Goal: Communication & Community: Answer question/provide support

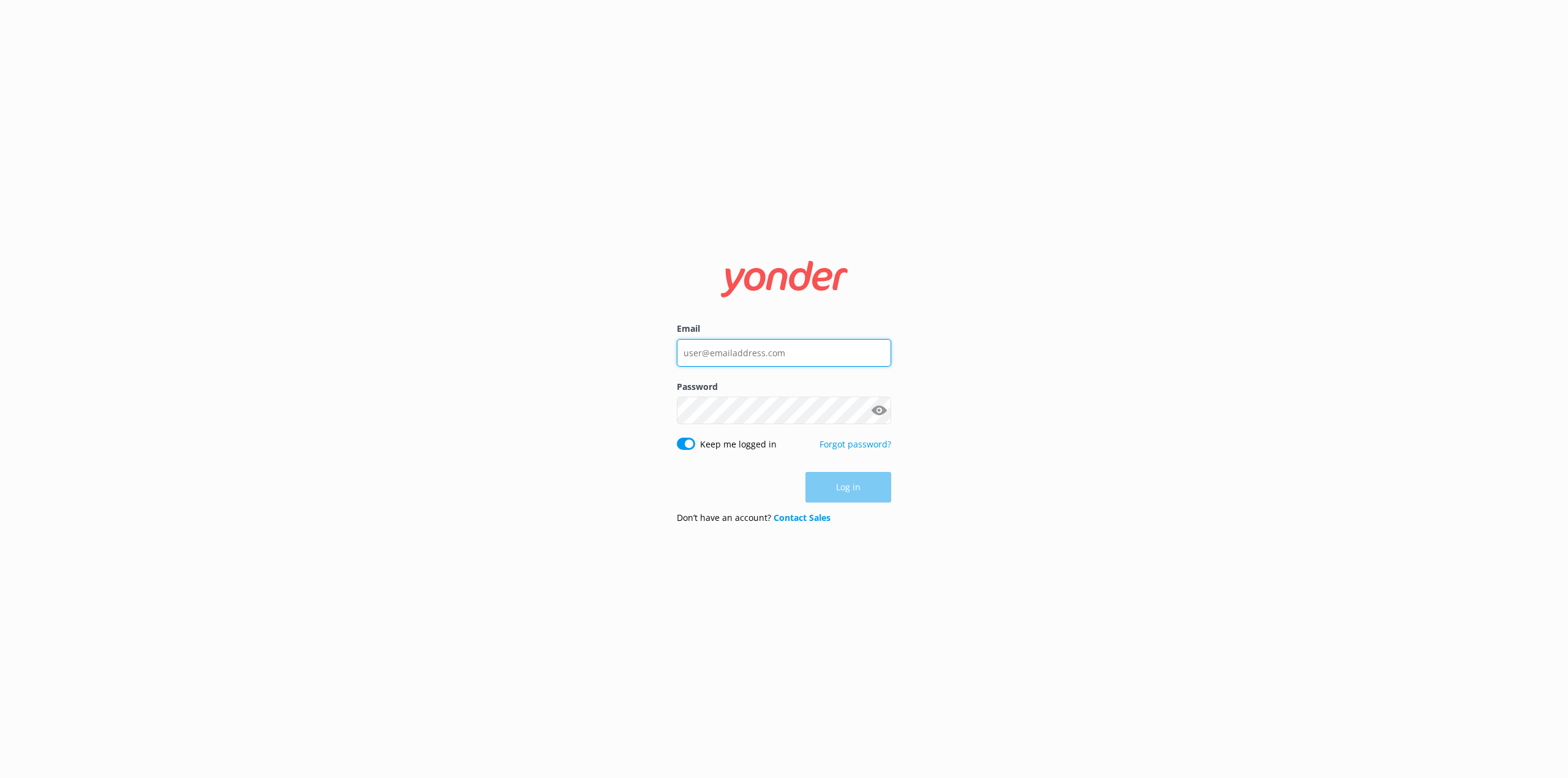
type input "[PERSON_NAME][EMAIL_ADDRESS][DOMAIN_NAME]"
click at [855, 494] on div "Log in" at bounding box center [784, 488] width 214 height 31
click at [849, 493] on button "Log in" at bounding box center [848, 488] width 86 height 31
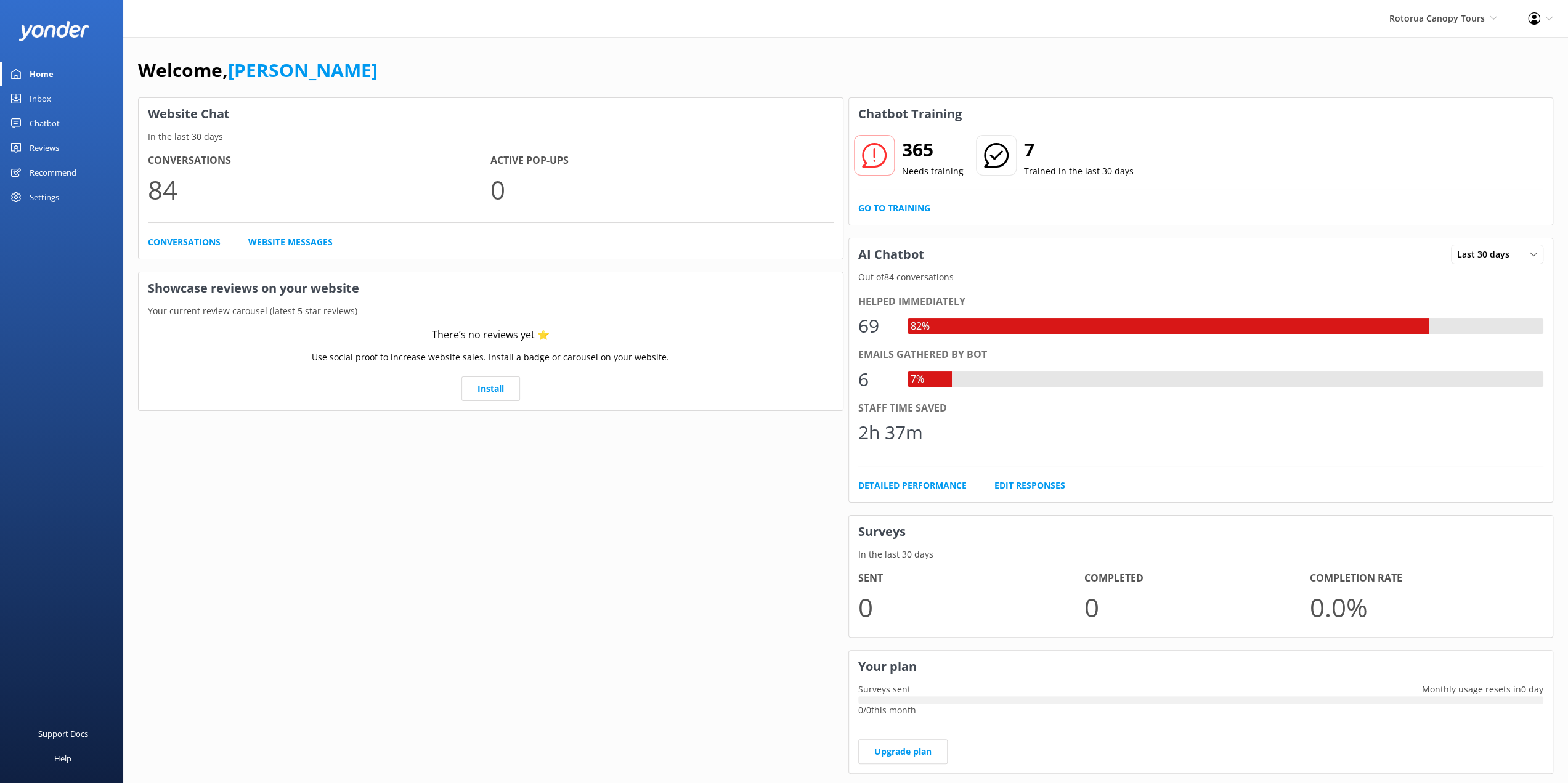
click at [37, 122] on div "Chatbot" at bounding box center [44, 123] width 30 height 25
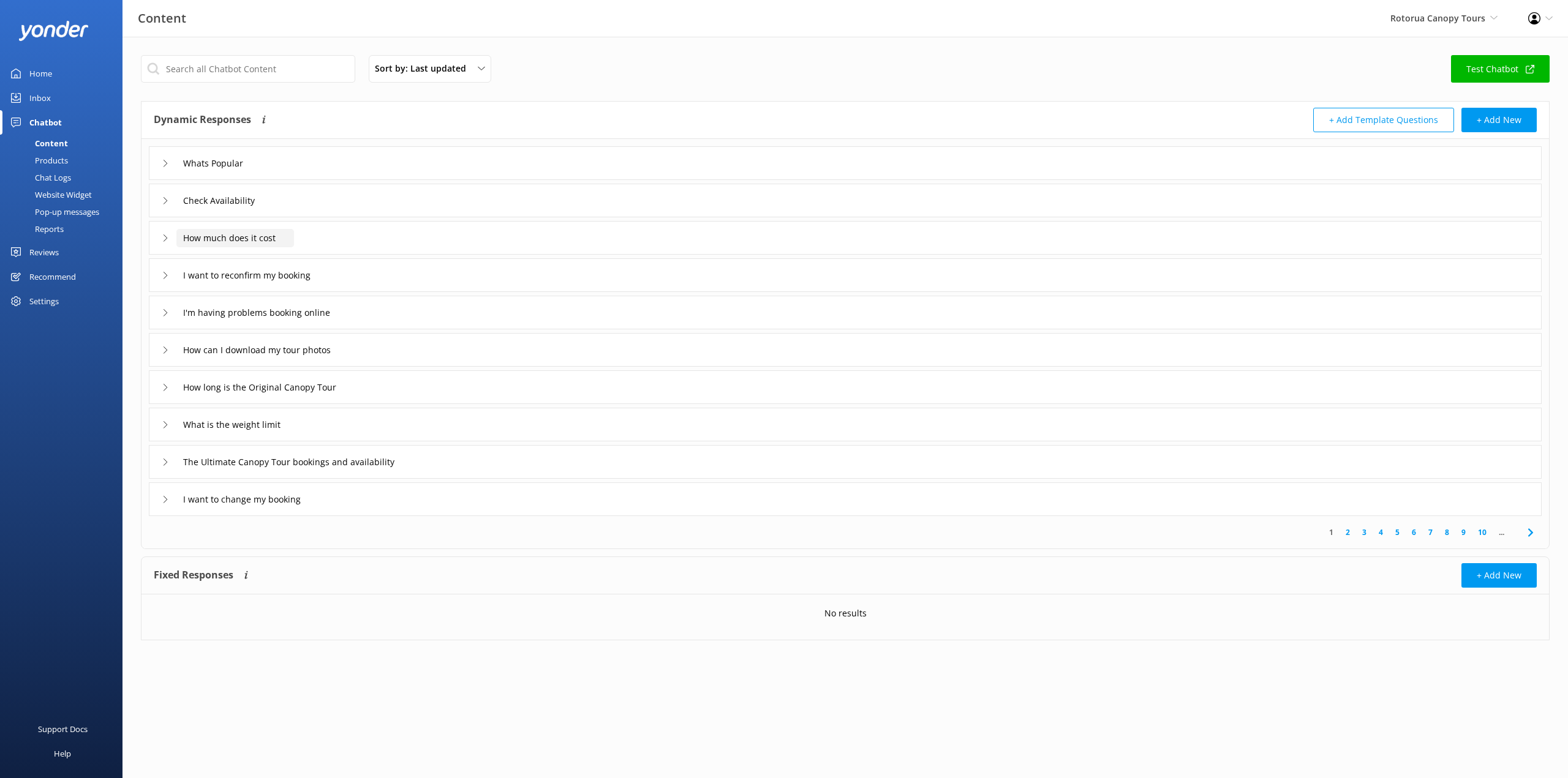
click at [190, 237] on input "How much does it cost" at bounding box center [235, 238] width 118 height 19
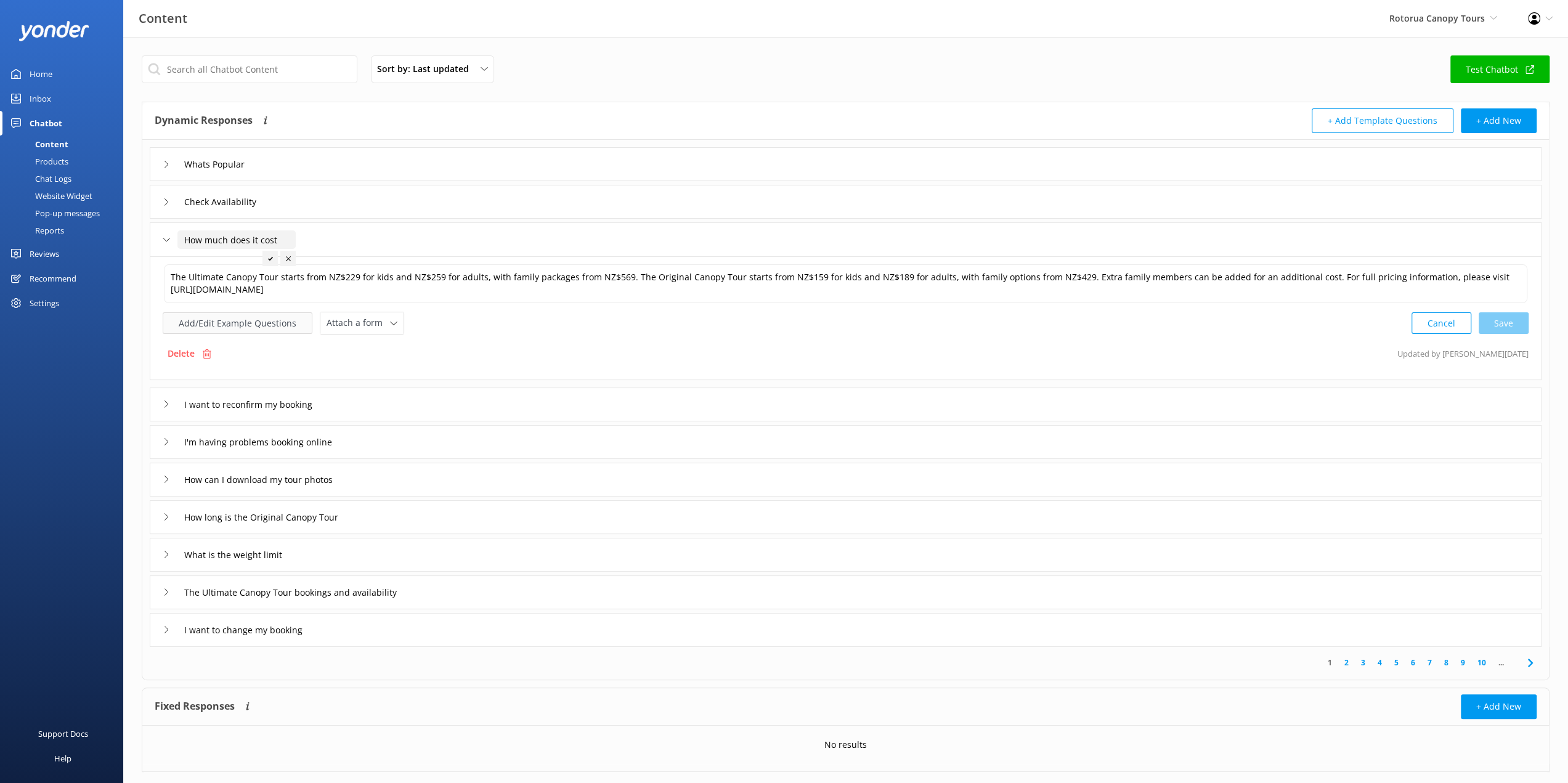
click at [266, 326] on button "Add/Edit Example Questions" at bounding box center [238, 323] width 150 height 22
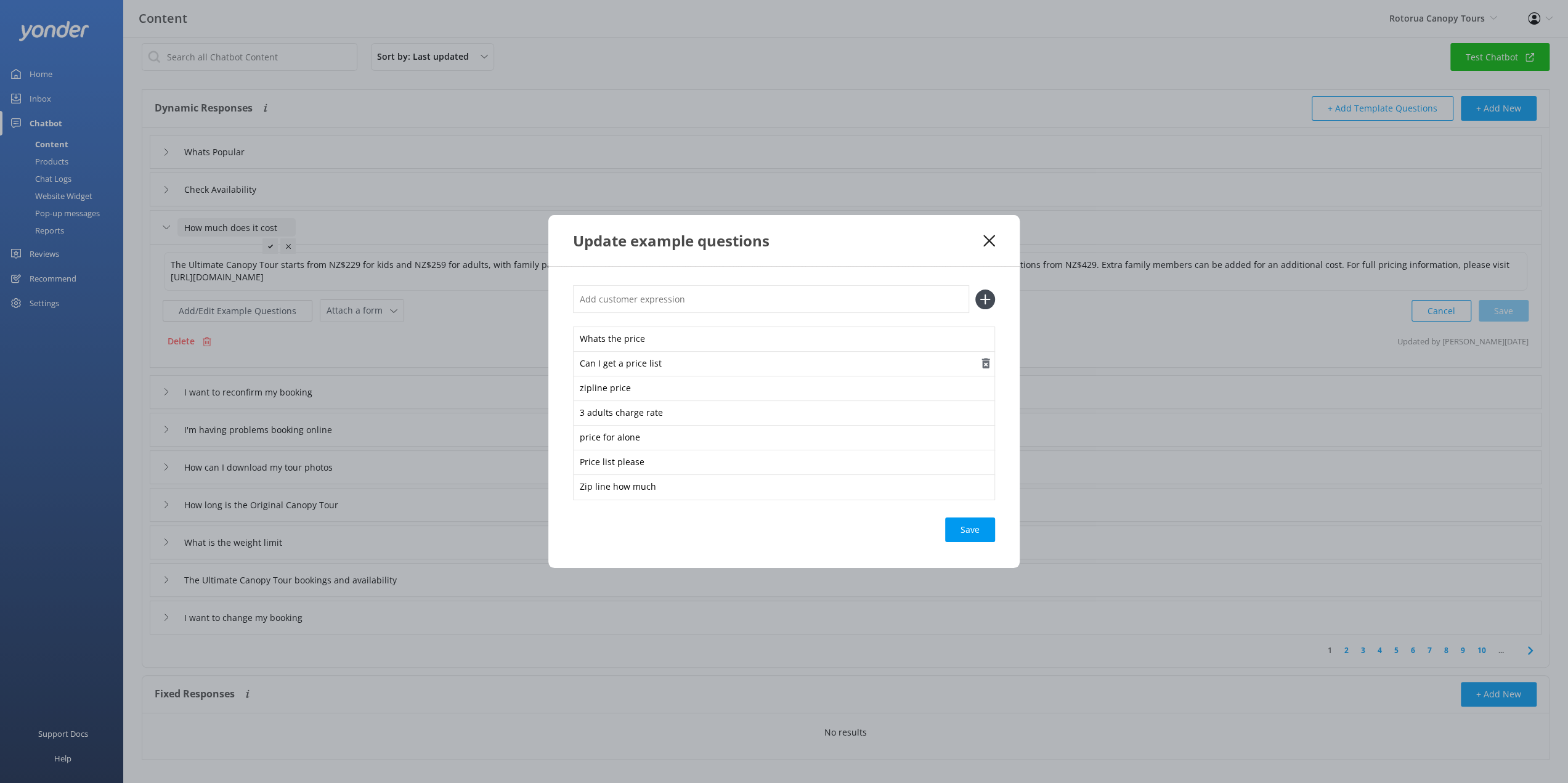
scroll to position [22, 0]
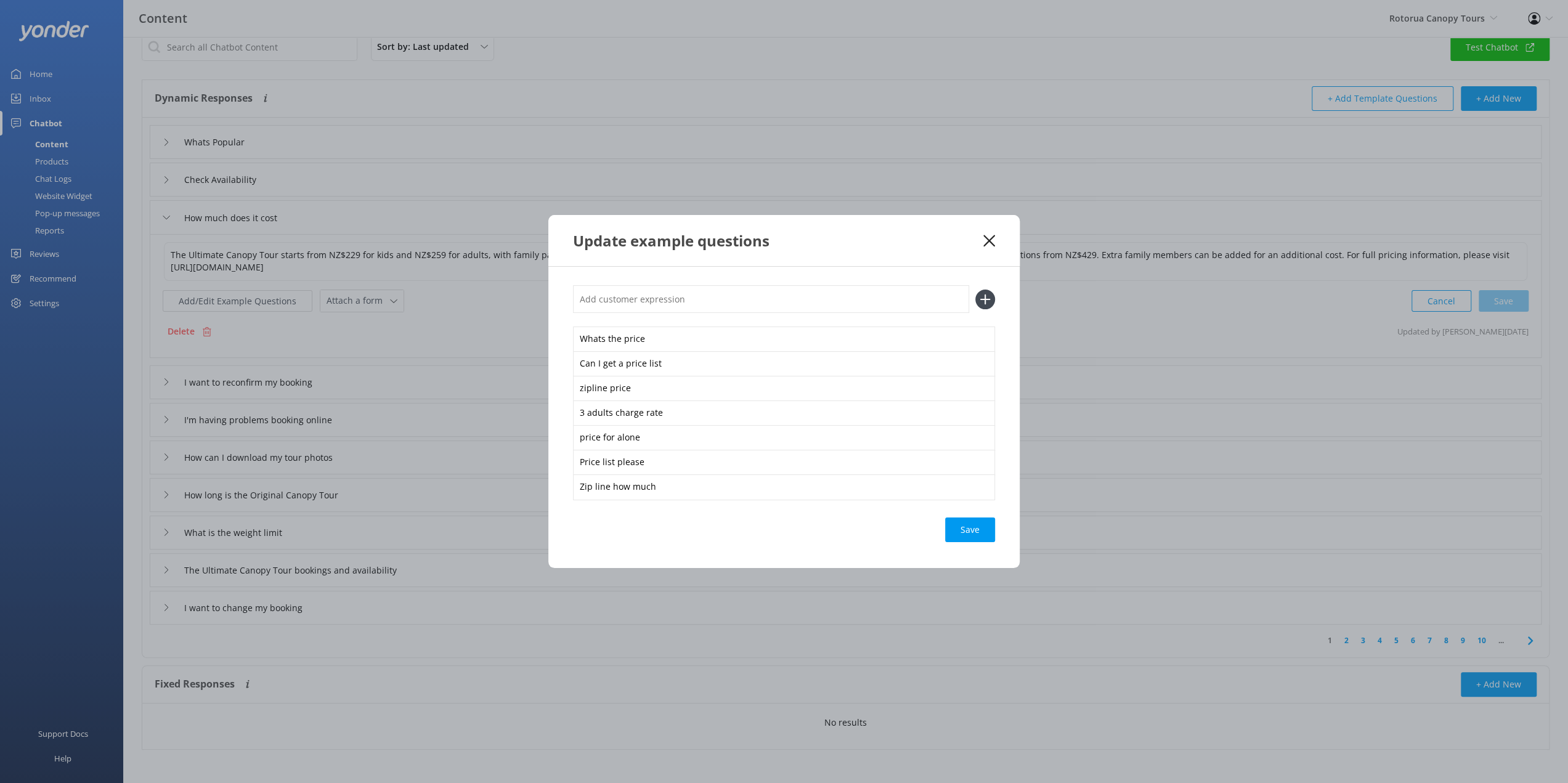
click at [985, 240] on icon at bounding box center [988, 241] width 12 height 12
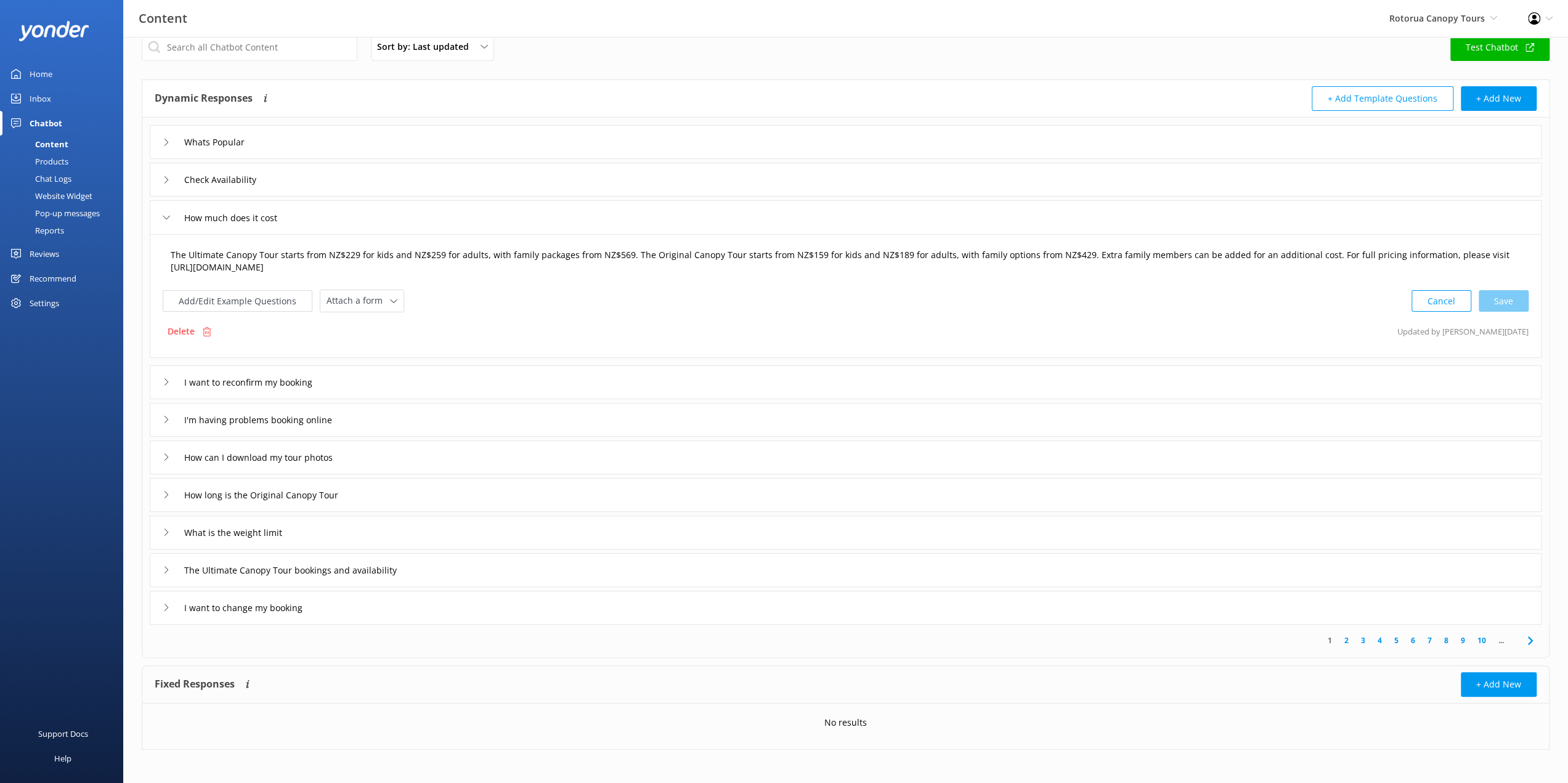
click at [350, 255] on textarea "The Ultimate Canopy Tour starts from NZ$229 for kids and NZ$259 for adults, wit…" at bounding box center [845, 262] width 1363 height 39
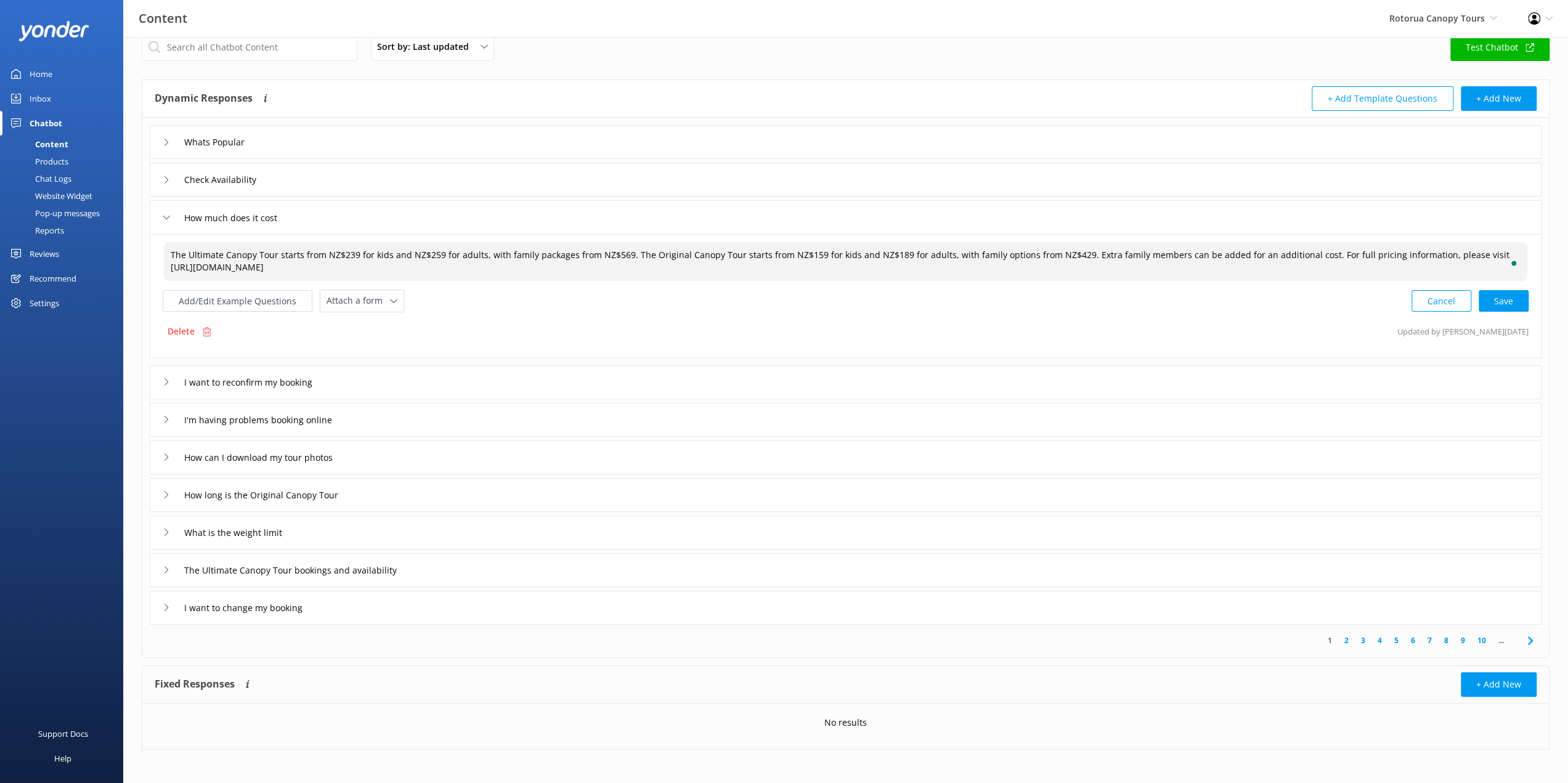
click at [433, 254] on textarea "The Ultimate Canopy Tour starts from NZ$239 for kids and NZ$259 for adults, wit…" at bounding box center [845, 262] width 1363 height 39
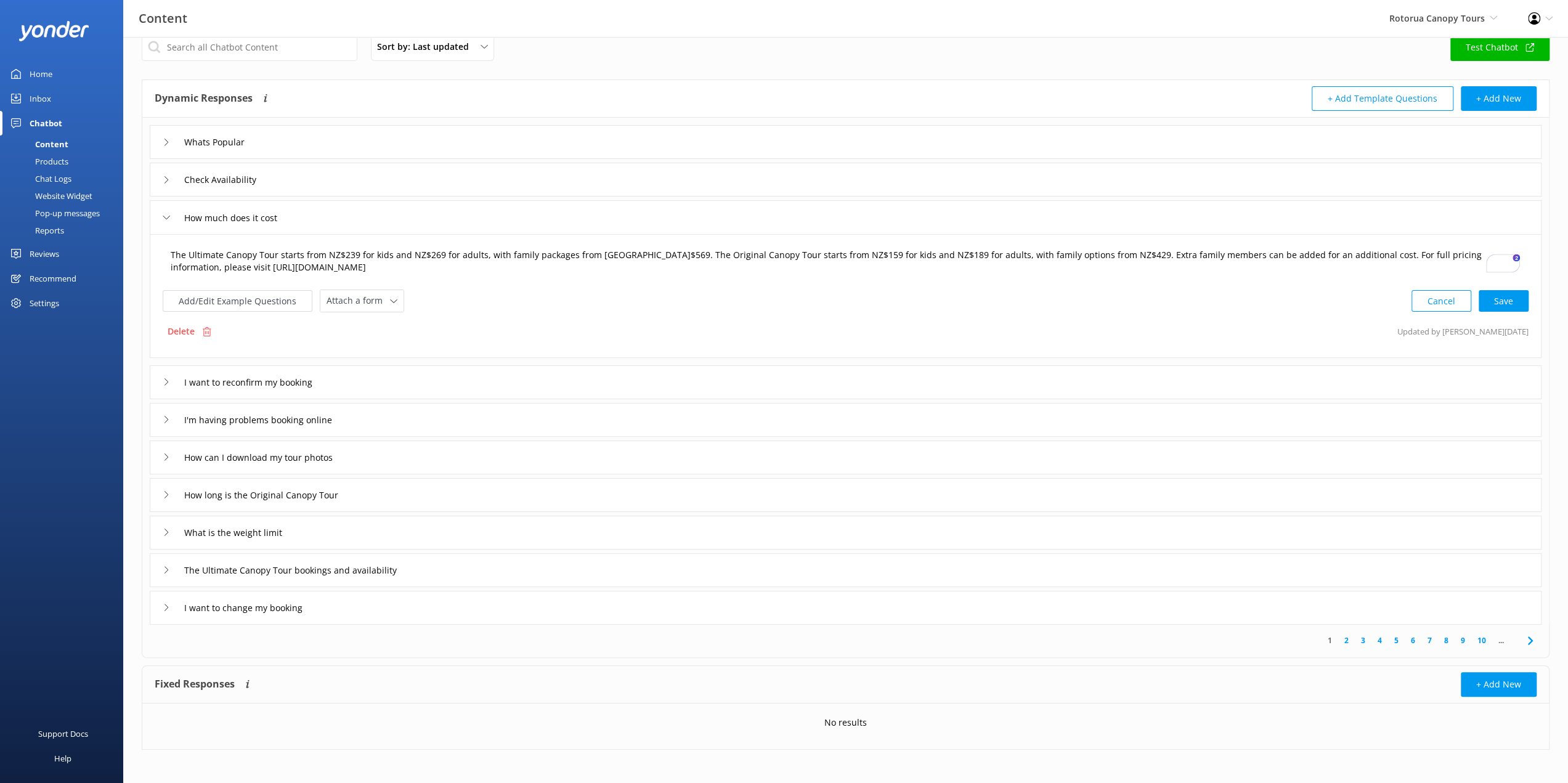
click at [618, 256] on textarea "The Ultimate Canopy Tour starts from NZ$239 for kids and NZ$269 for adults, wit…" at bounding box center [845, 262] width 1363 height 39
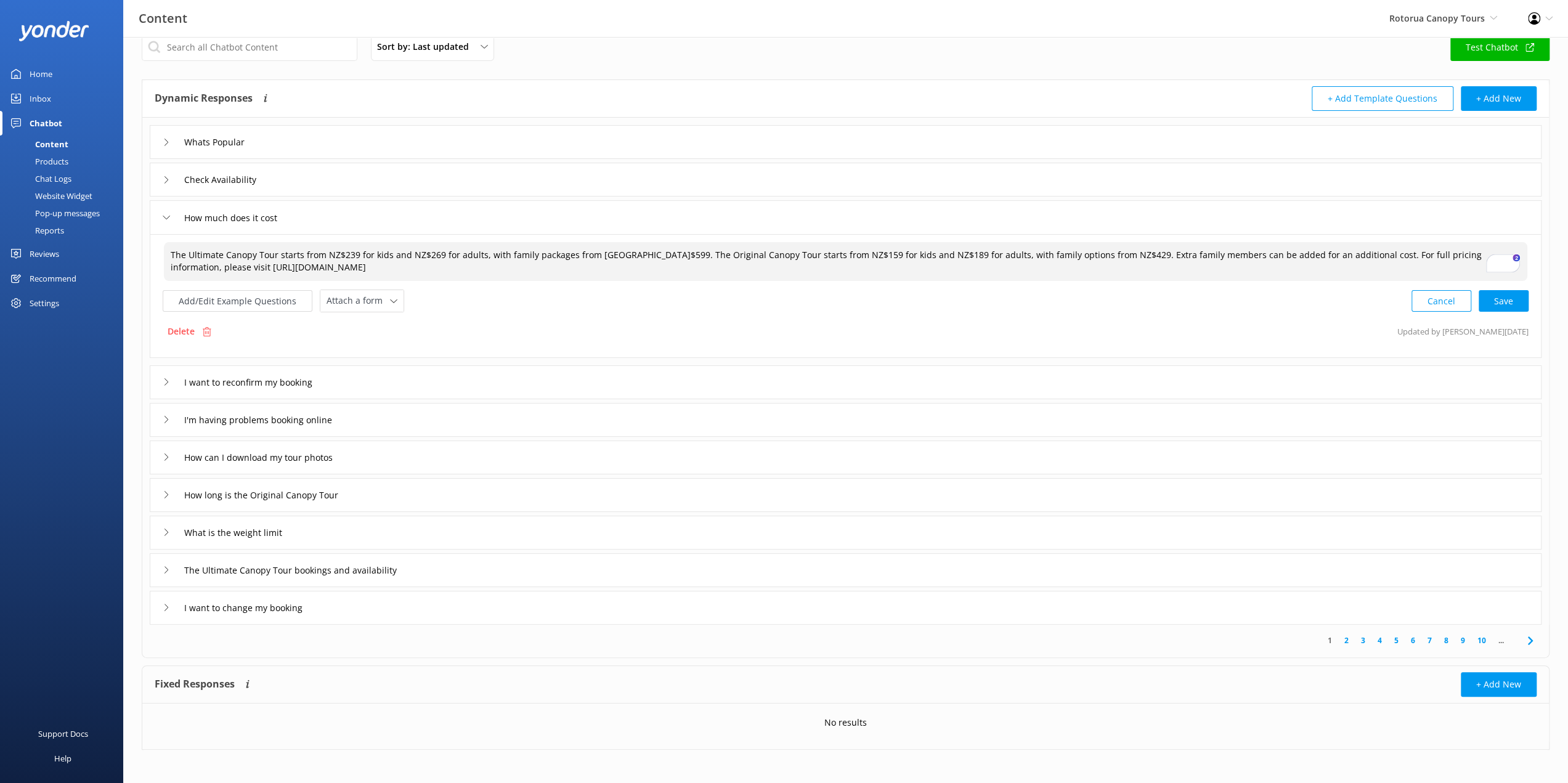
click at [804, 255] on textarea "The Ultimate Canopy Tour starts from NZ$239 for kids and NZ$269 for adults, wit…" at bounding box center [845, 262] width 1363 height 39
click at [886, 256] on textarea "The Ultimate Canopy Tour starts from NZ$239 for kids and NZ$269 for adults, wit…" at bounding box center [845, 262] width 1363 height 39
click at [1065, 253] on textarea "The Ultimate Canopy Tour starts from NZ$239 for kids and NZ$269 for adults, wit…" at bounding box center [845, 262] width 1363 height 39
click at [1510, 302] on div "Cancel Save" at bounding box center [1470, 302] width 117 height 23
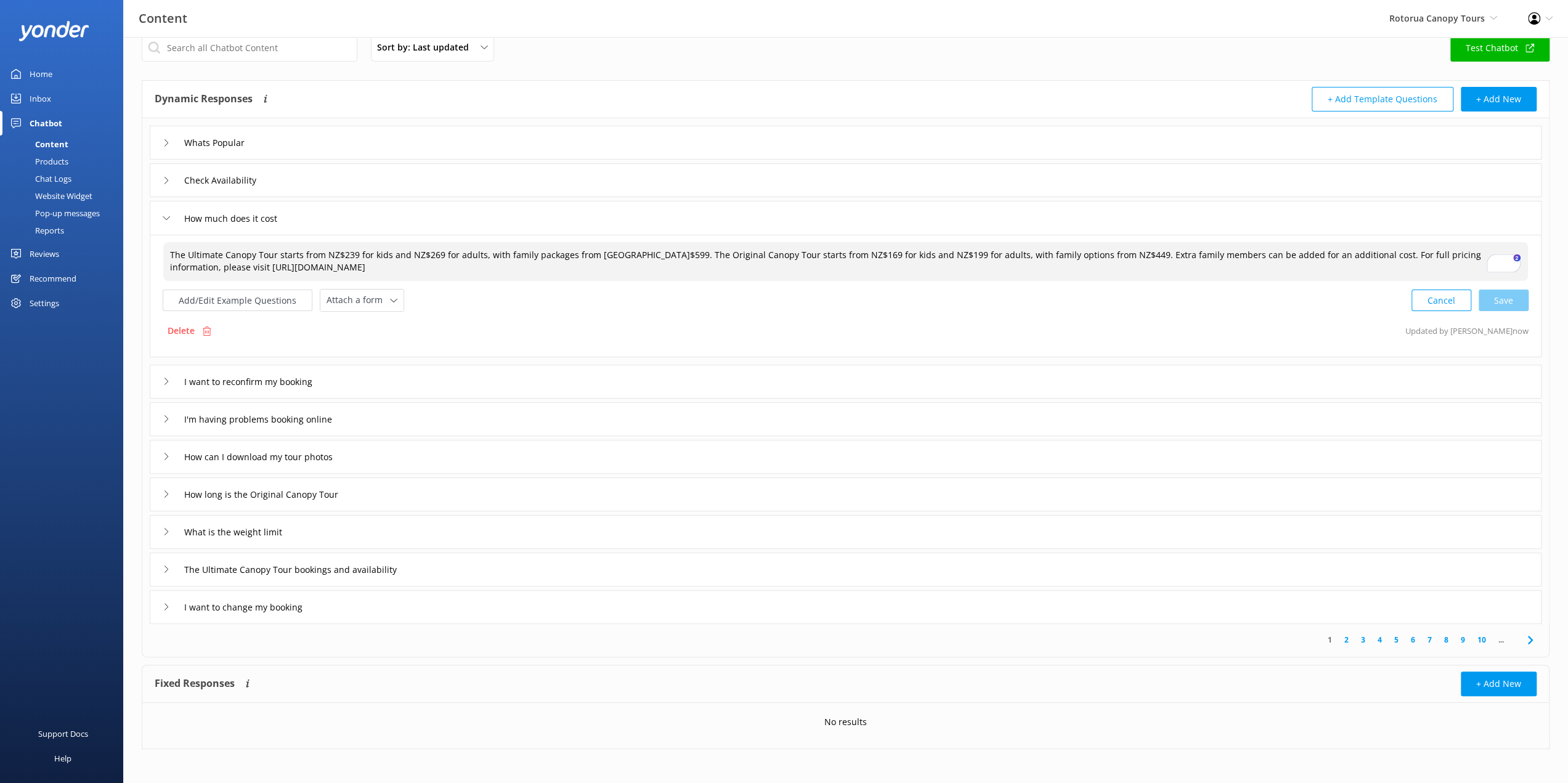
type textarea "The Ultimate Canopy Tour starts from NZ$239 for kids and NZ$269 for adults, wit…"
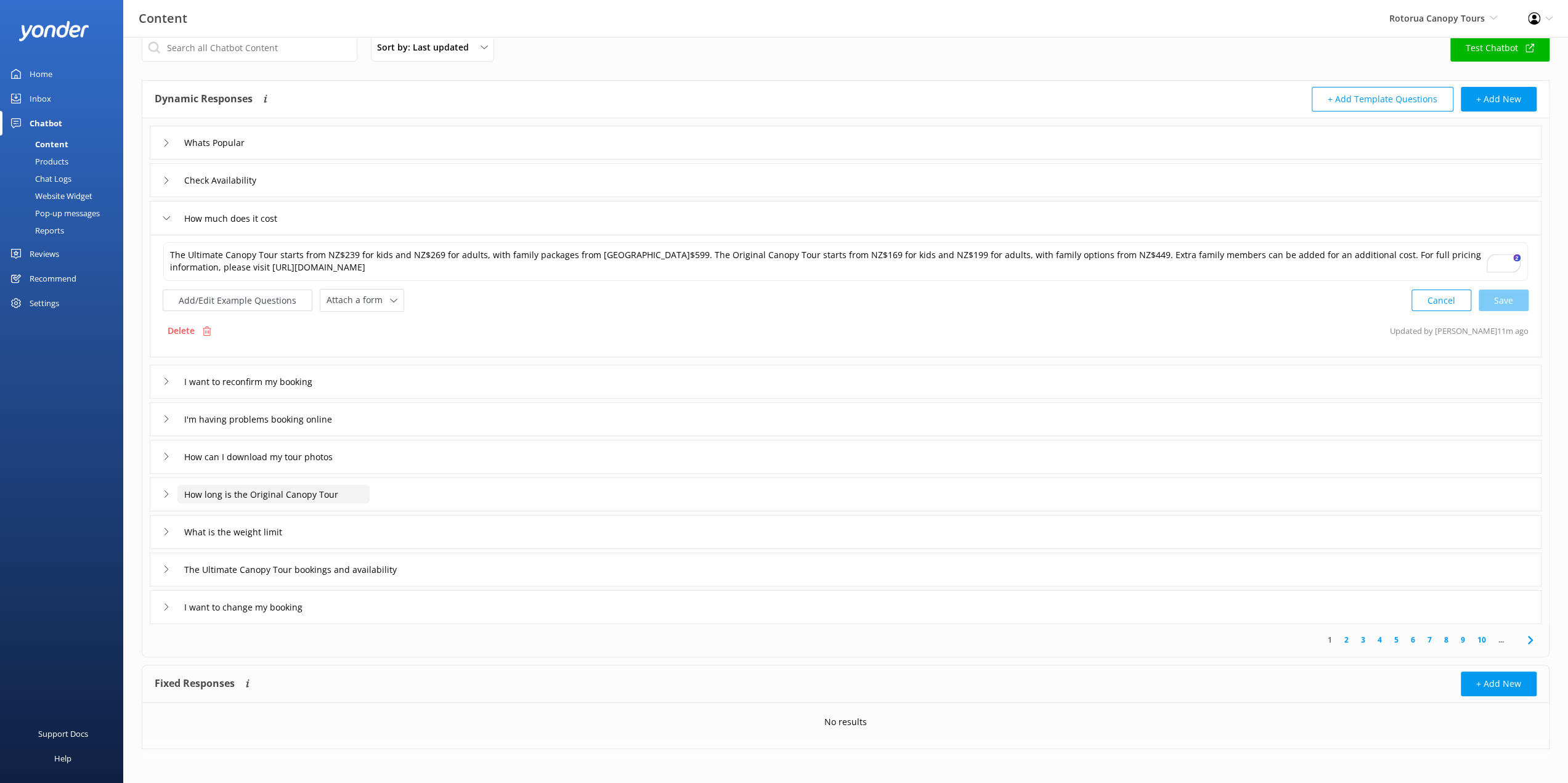
click at [323, 497] on input "How long is the Original Canopy Tour" at bounding box center [273, 494] width 192 height 19
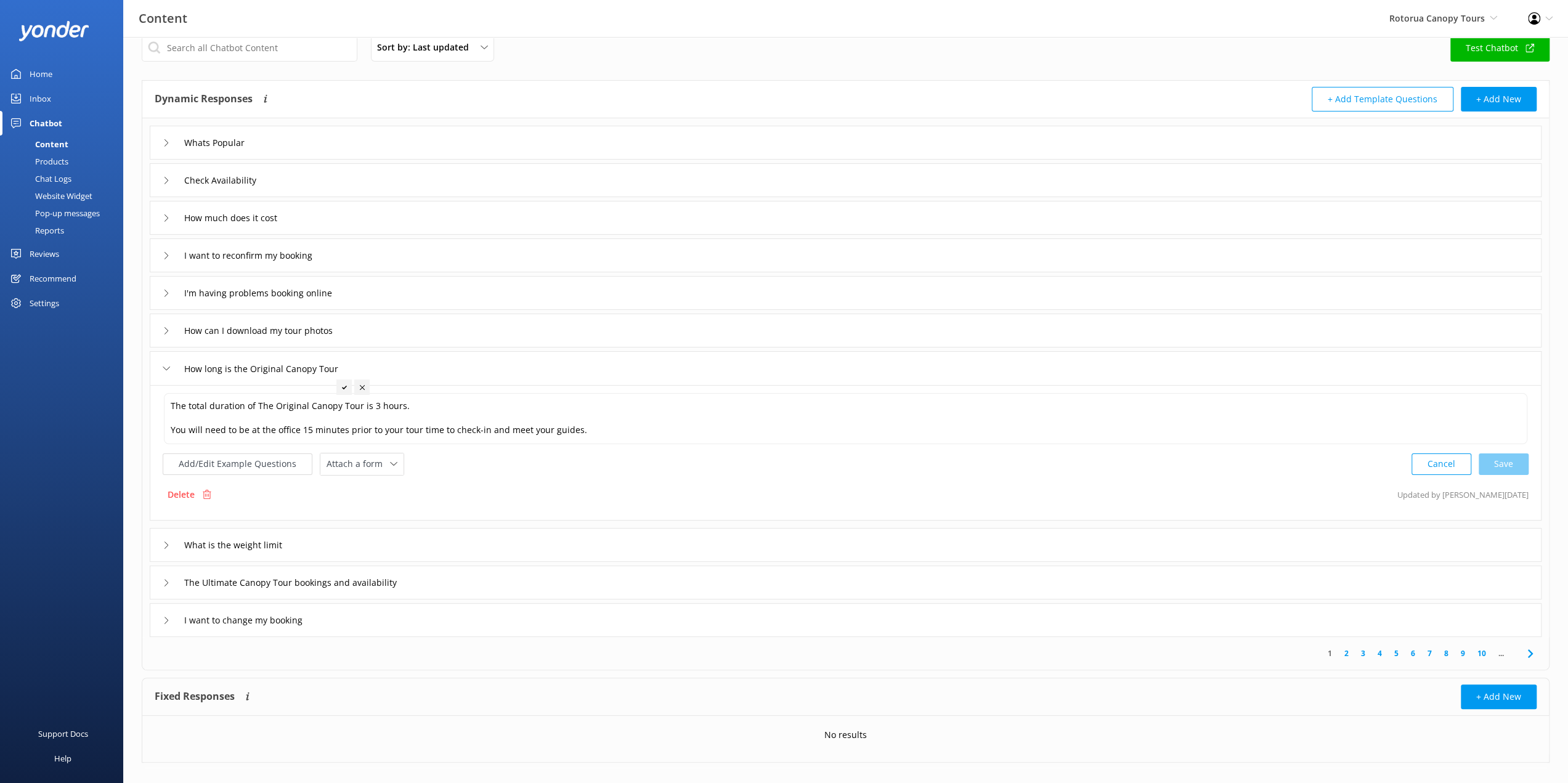
click at [475, 369] on div "How long is the Original Canopy Tour" at bounding box center [845, 369] width 1392 height 34
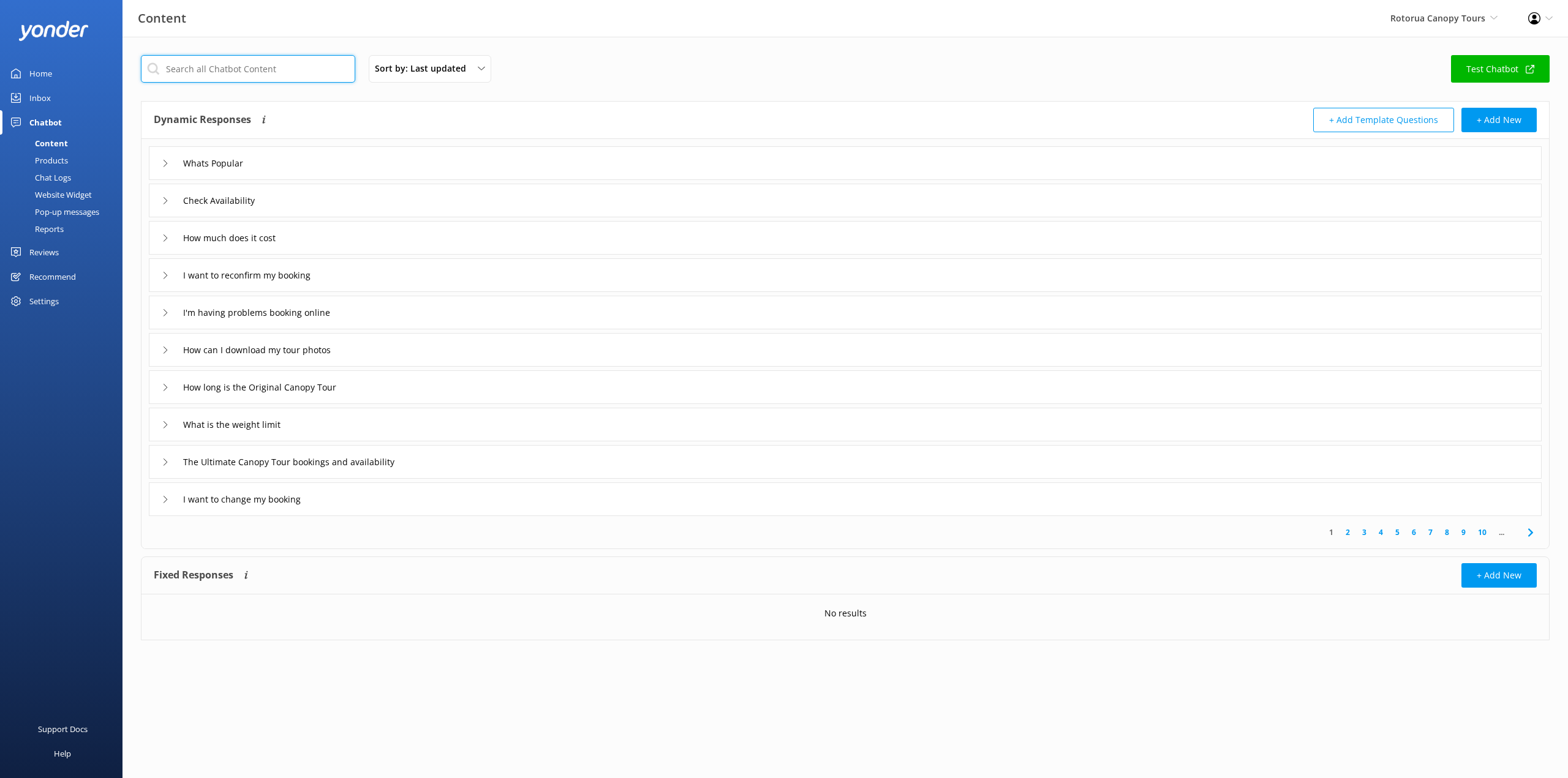
click at [273, 69] on input "text" at bounding box center [248, 69] width 214 height 28
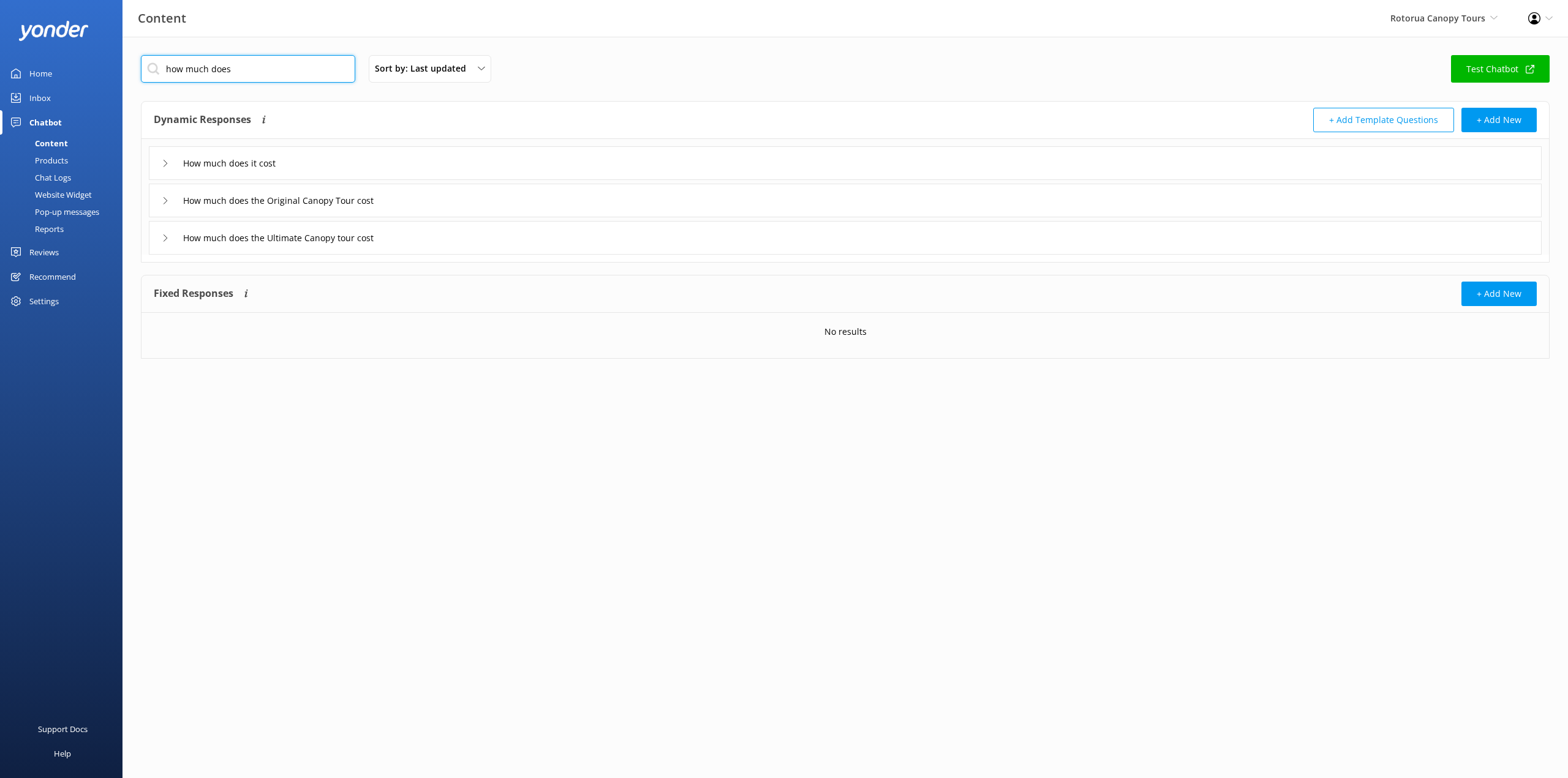
type input "how much does"
click at [166, 201] on use at bounding box center [165, 200] width 4 height 7
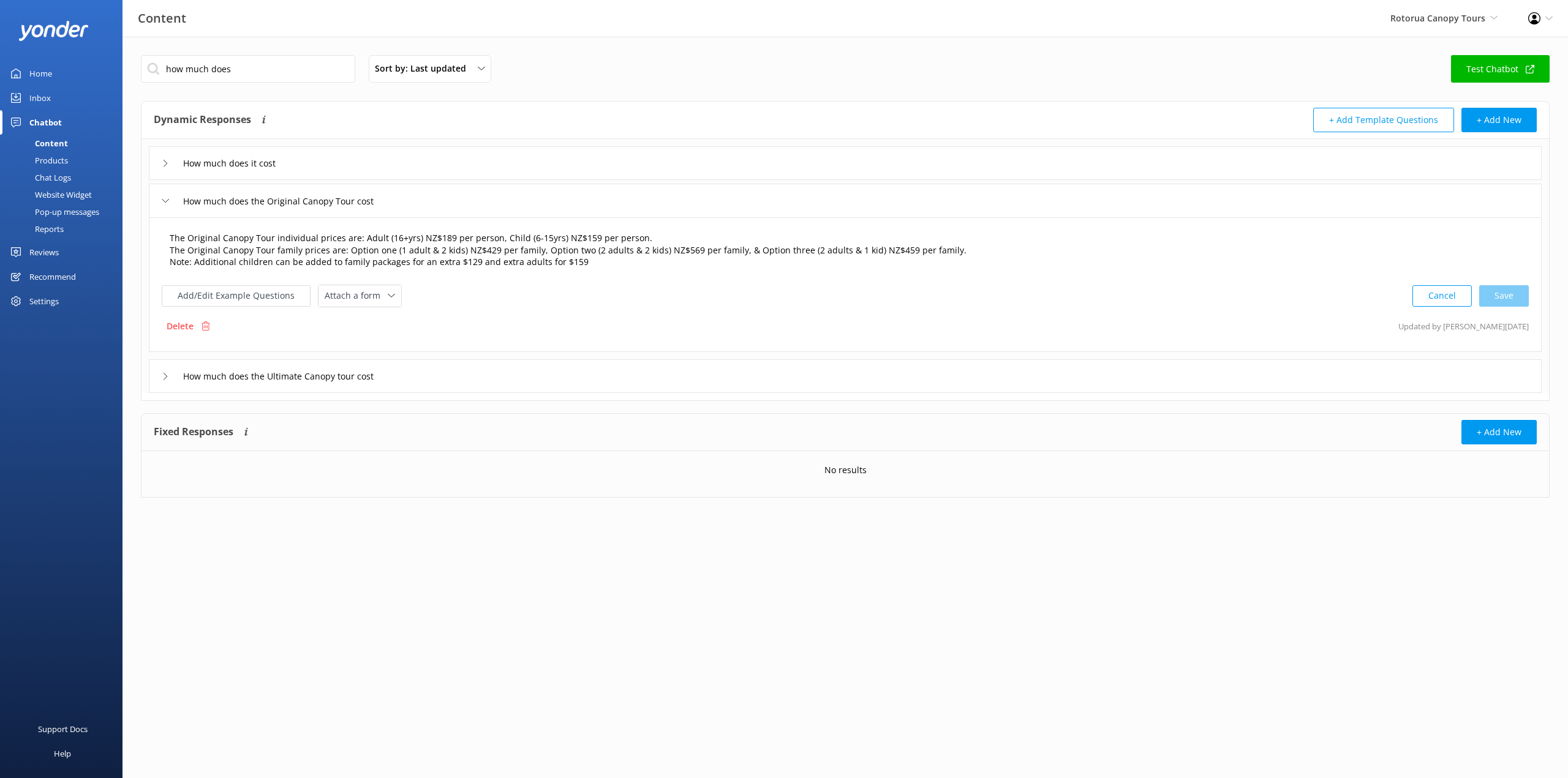
click at [440, 235] on textarea "The Original Canopy Tour individual prices are: Adult (16+yrs) NZ$189 per perso…" at bounding box center [845, 251] width 1364 height 51
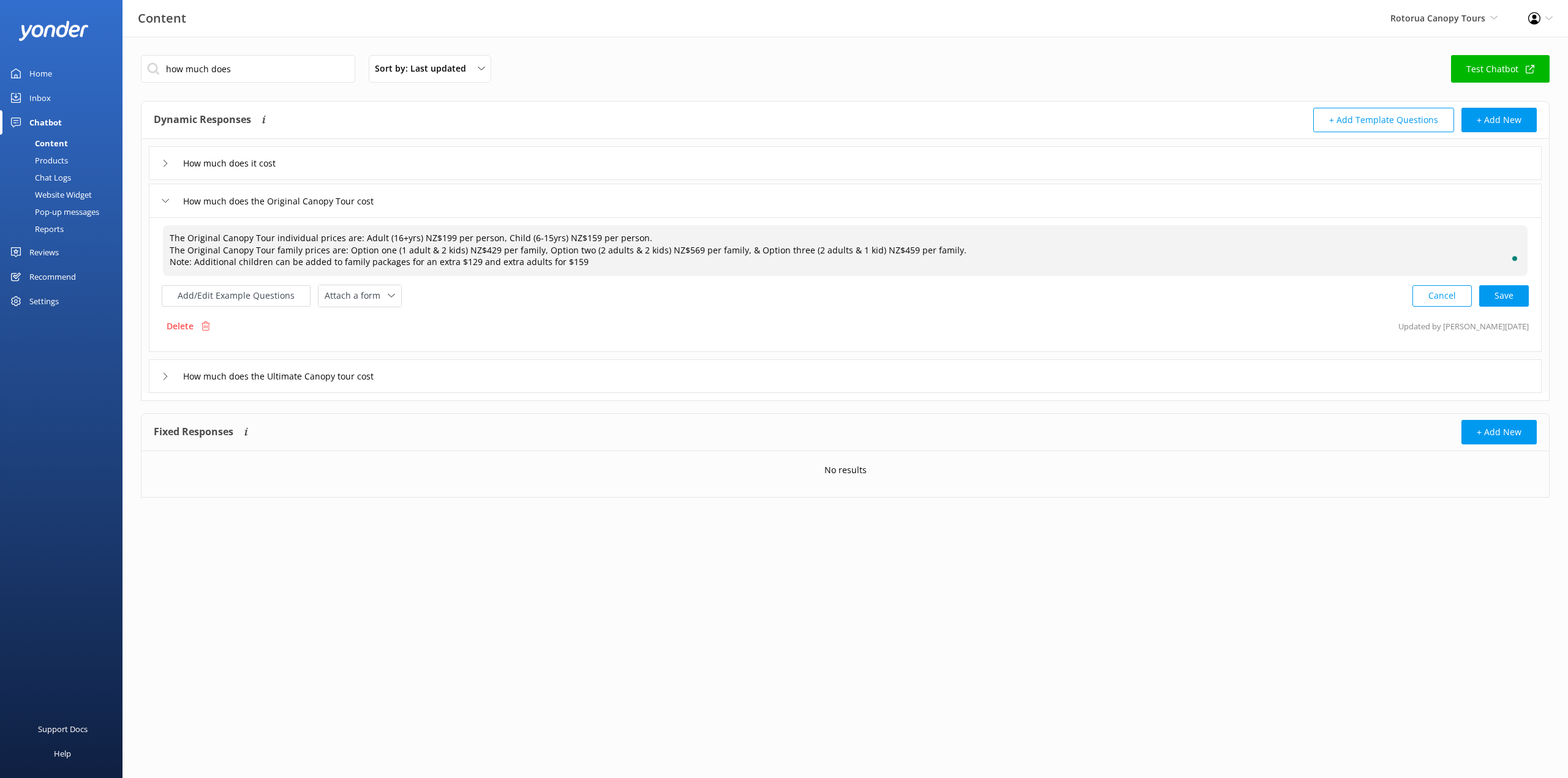
click at [582, 236] on textarea "The Original Canopy Tour individual prices are: Adult (16+yrs) NZ$199 per perso…" at bounding box center [845, 251] width 1364 height 51
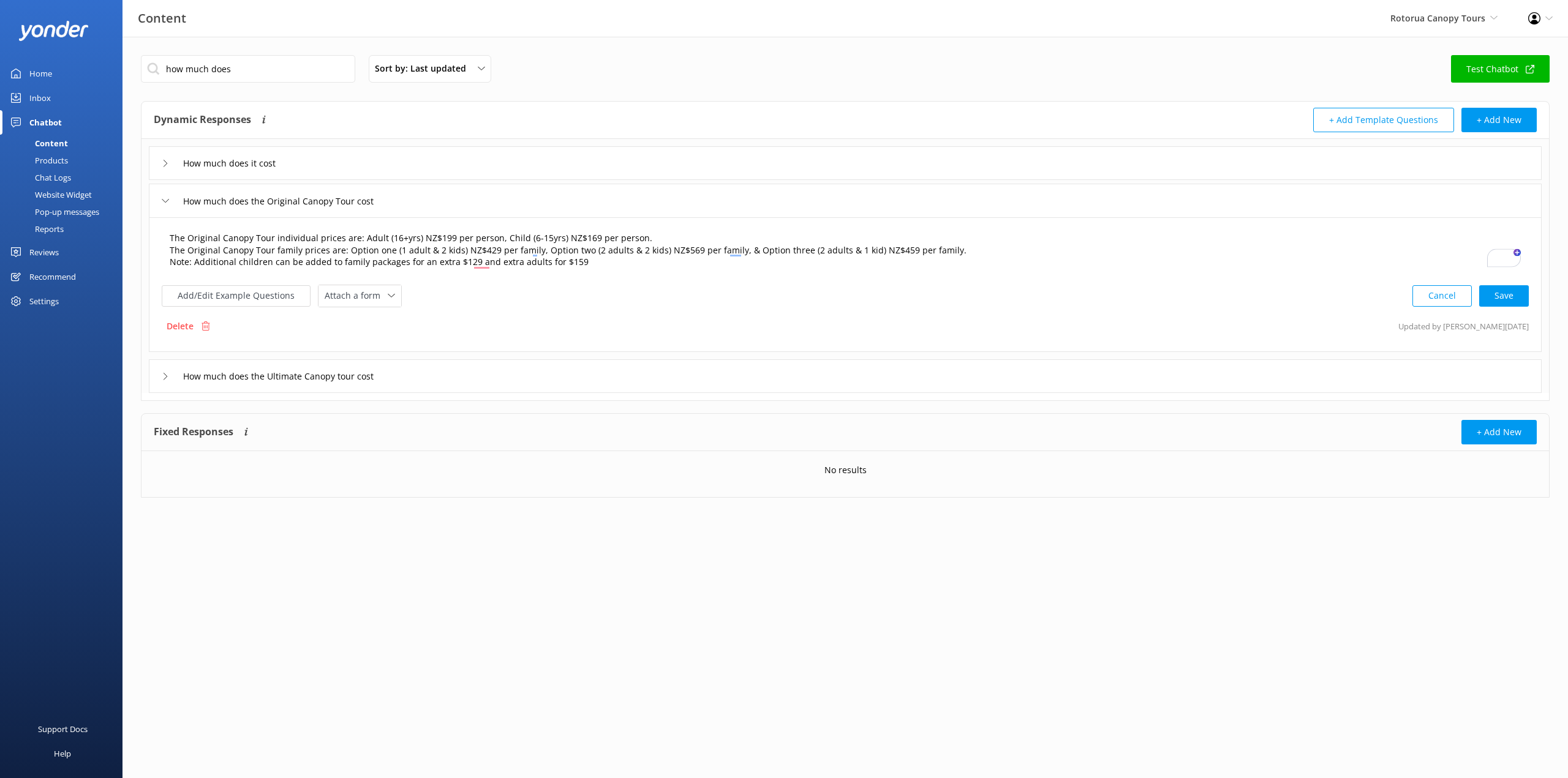
click at [482, 250] on textarea "The Original Canopy Tour individual prices are: Adult (16+yrs) NZ$199 per perso…" at bounding box center [845, 251] width 1364 height 51
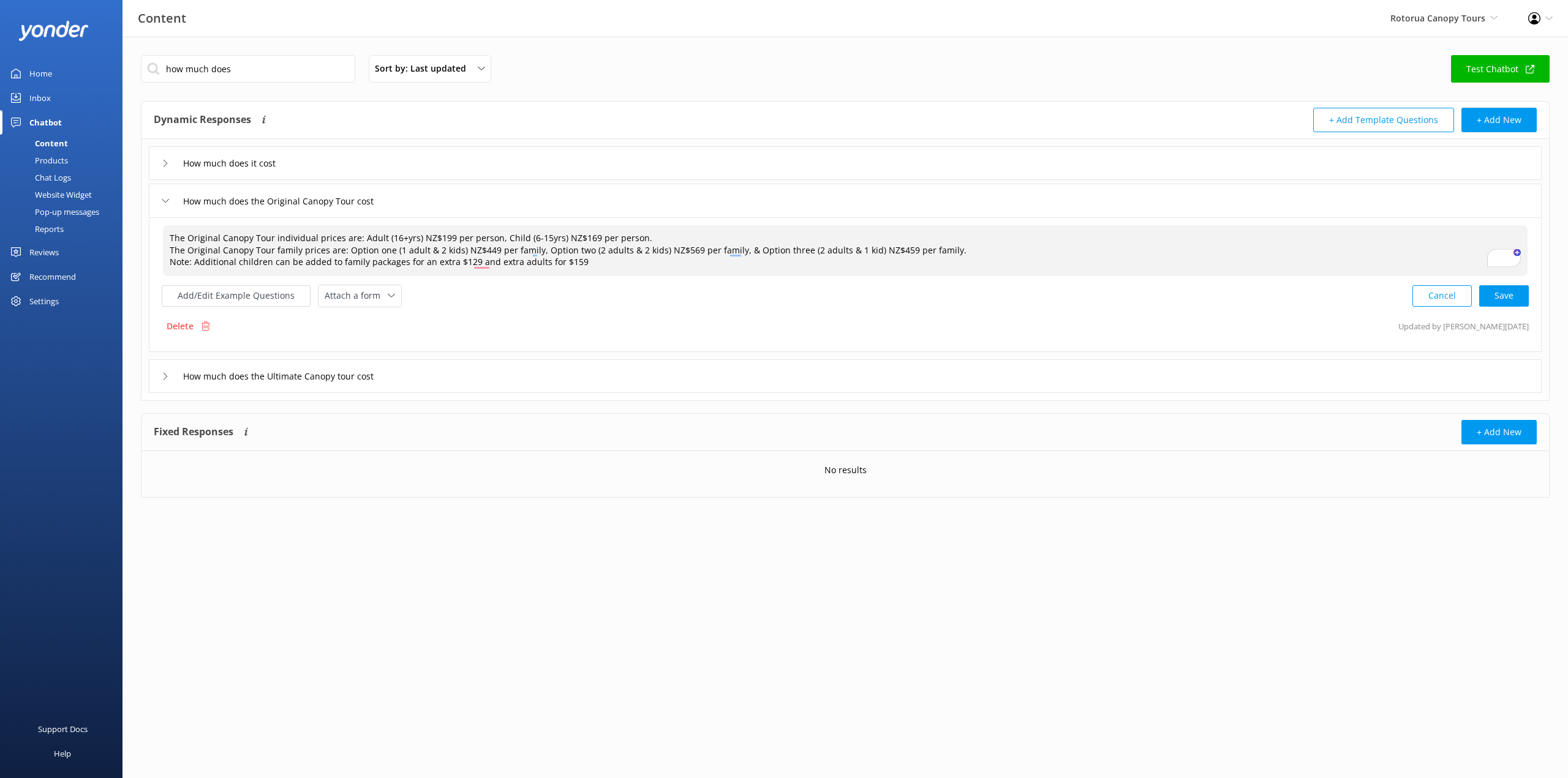
click at [683, 252] on textarea "The Original Canopy Tour individual prices are: Adult (16+yrs) NZ$199 per perso…" at bounding box center [845, 251] width 1364 height 51
click at [892, 248] on textarea "The Original Canopy Tour individual prices are: Adult (16+yrs) NZ$199 per perso…" at bounding box center [845, 251] width 1364 height 51
click at [465, 262] on textarea "The Original Canopy Tour individual prices are: Adult (16+yrs) NZ$199 per perso…" at bounding box center [845, 251] width 1364 height 51
click at [568, 262] on textarea "The Original Canopy Tour individual prices are: Adult (16+yrs) NZ$199 per perso…" at bounding box center [845, 251] width 1364 height 51
click at [1502, 291] on div "Cancel Save" at bounding box center [1470, 296] width 116 height 22
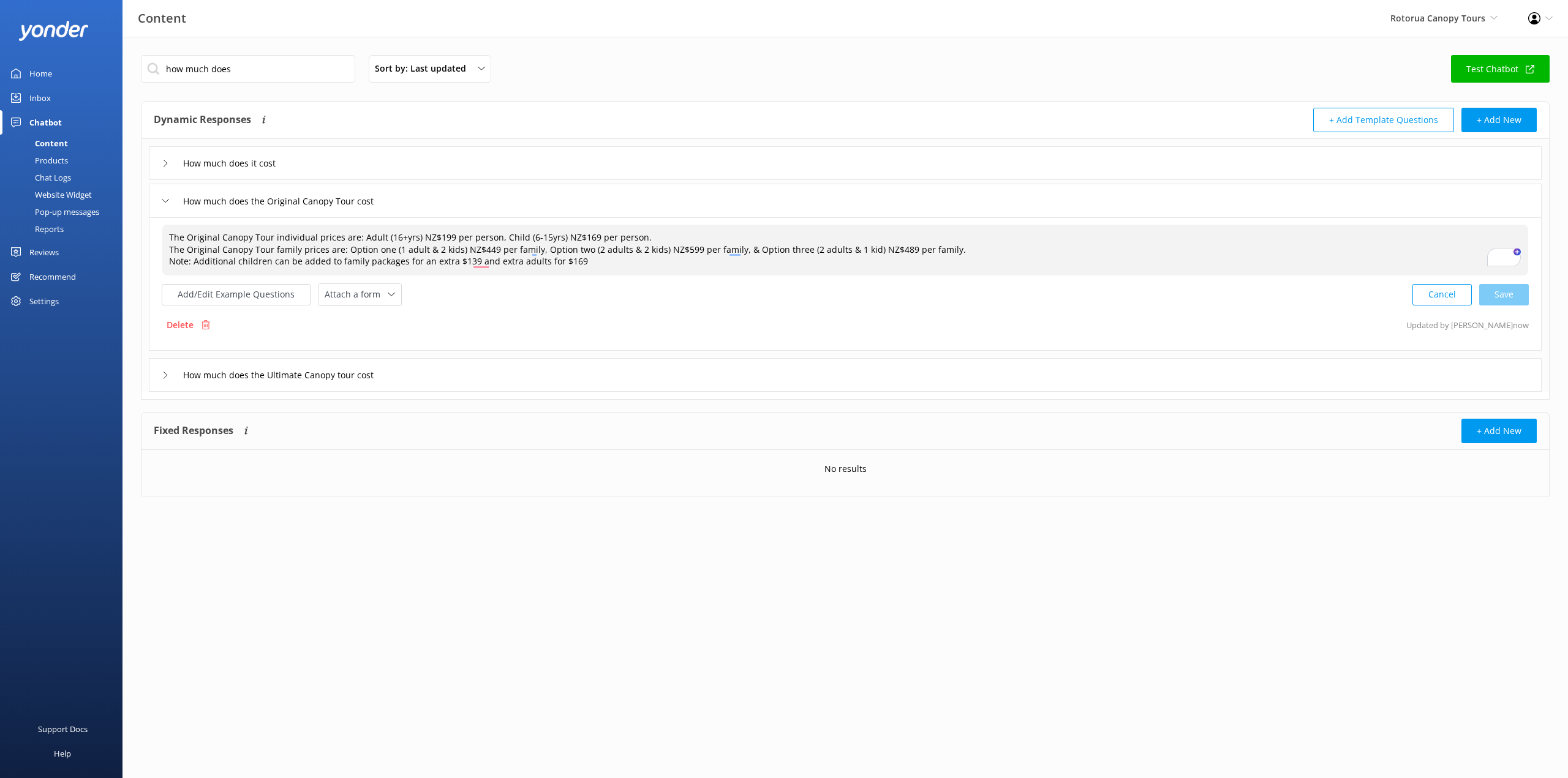
type textarea "The Original Canopy Tour individual prices are: Adult (16+yrs) NZ$199 per perso…"
click at [163, 375] on icon at bounding box center [165, 375] width 7 height 7
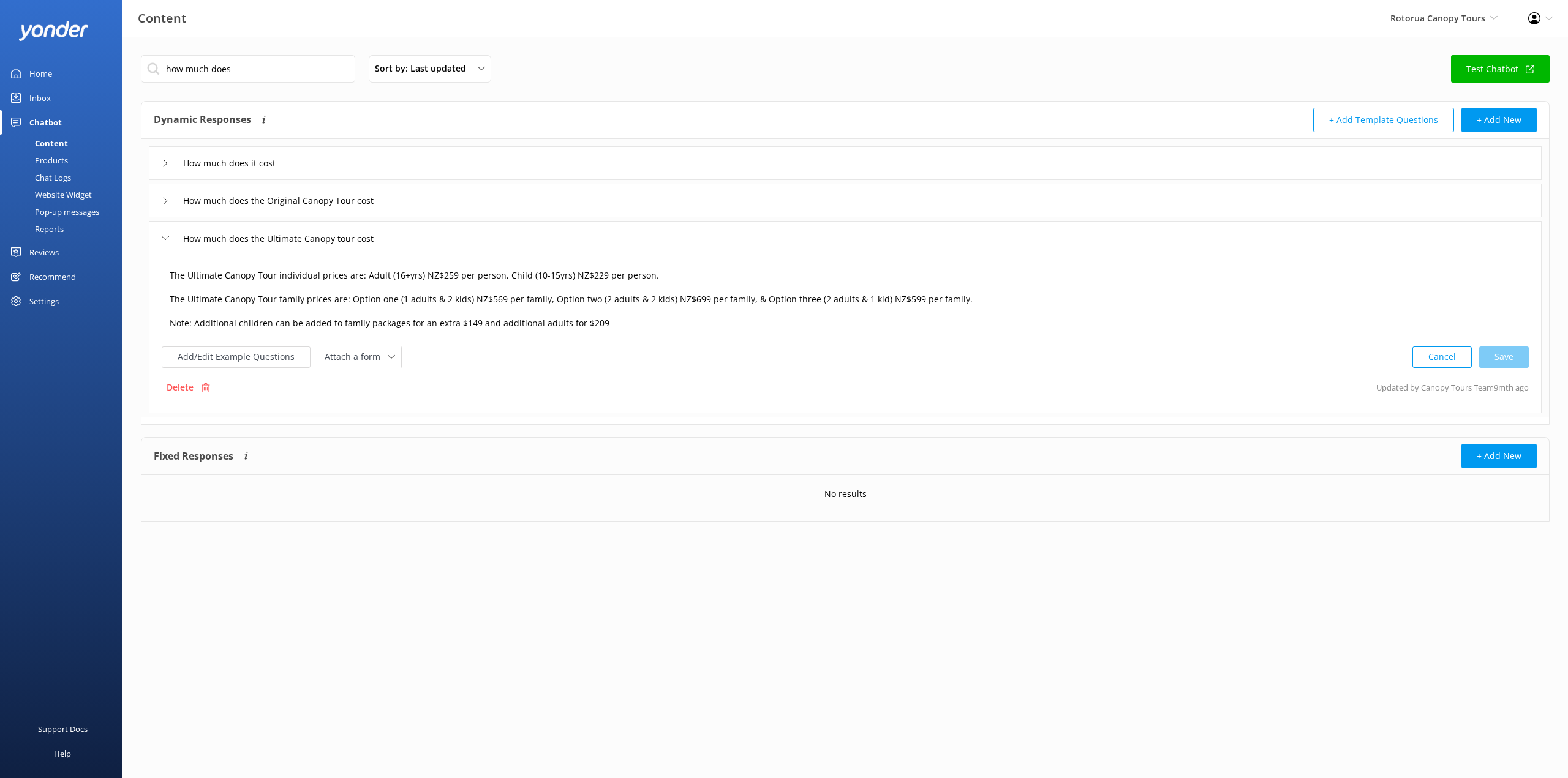
click at [442, 277] on textarea "The Ultimate Canopy Tour individual prices are: Adult (16+yrs) NZ$259 per perso…" at bounding box center [845, 300] width 1364 height 74
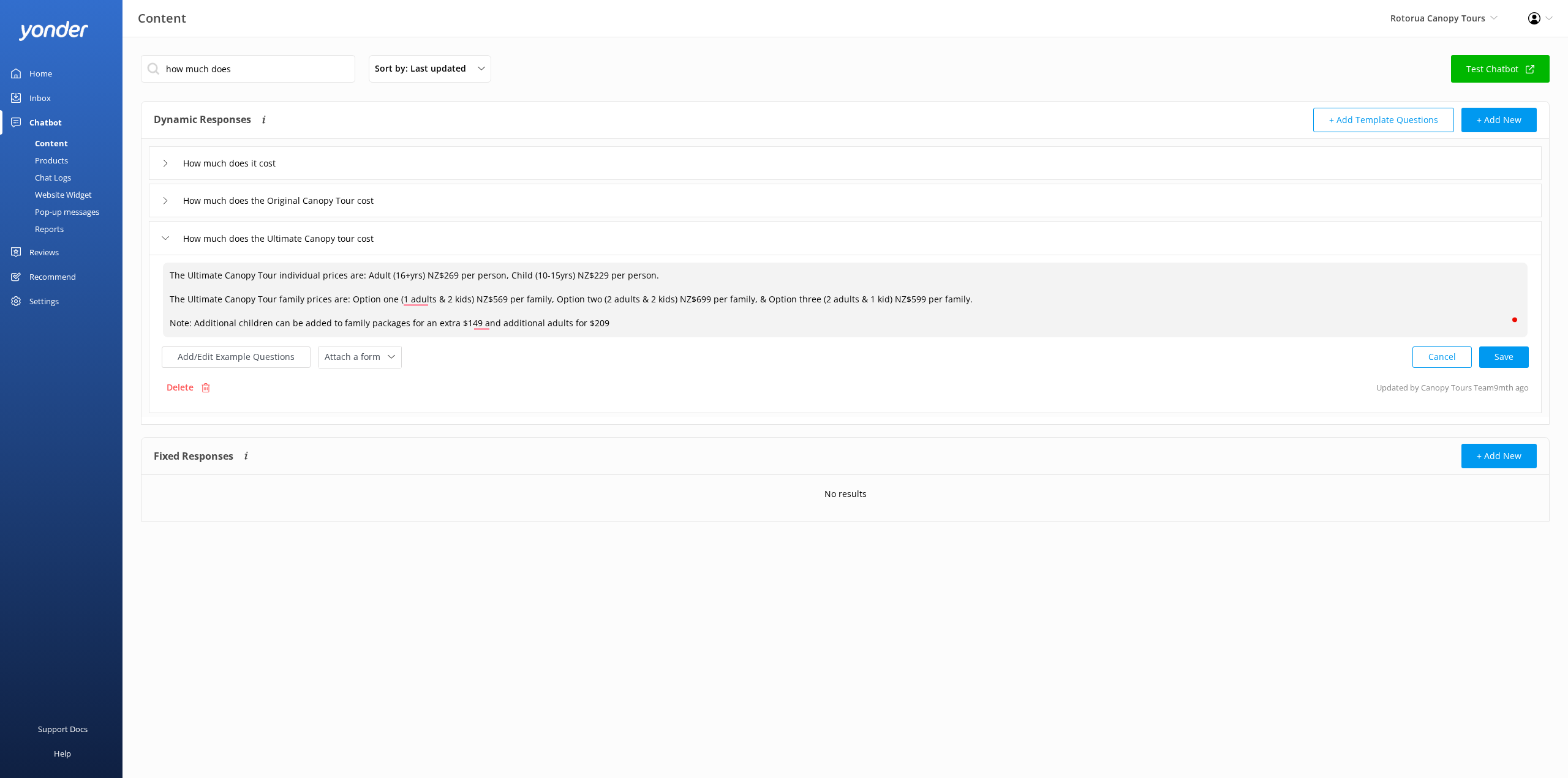
click at [590, 273] on textarea "The Ultimate Canopy Tour individual prices are: Adult (16+yrs) NZ$269 per perso…" at bounding box center [845, 300] width 1364 height 74
click at [491, 300] on textarea "The Ultimate Canopy Tour individual prices are: Adult (16+yrs) NZ$269 per perso…" at bounding box center [845, 300] width 1364 height 74
click at [689, 300] on textarea "The Ultimate Canopy Tour individual prices are: Adult (16+yrs) NZ$269 per perso…" at bounding box center [845, 300] width 1364 height 74
click at [899, 300] on textarea "The Ultimate Canopy Tour individual prices are: Adult (16+yrs) NZ$269 per perso…" at bounding box center [845, 300] width 1364 height 74
click at [467, 326] on textarea "The Ultimate Canopy Tour individual prices are: Adult (16+yrs) NZ$269 per perso…" at bounding box center [845, 300] width 1364 height 74
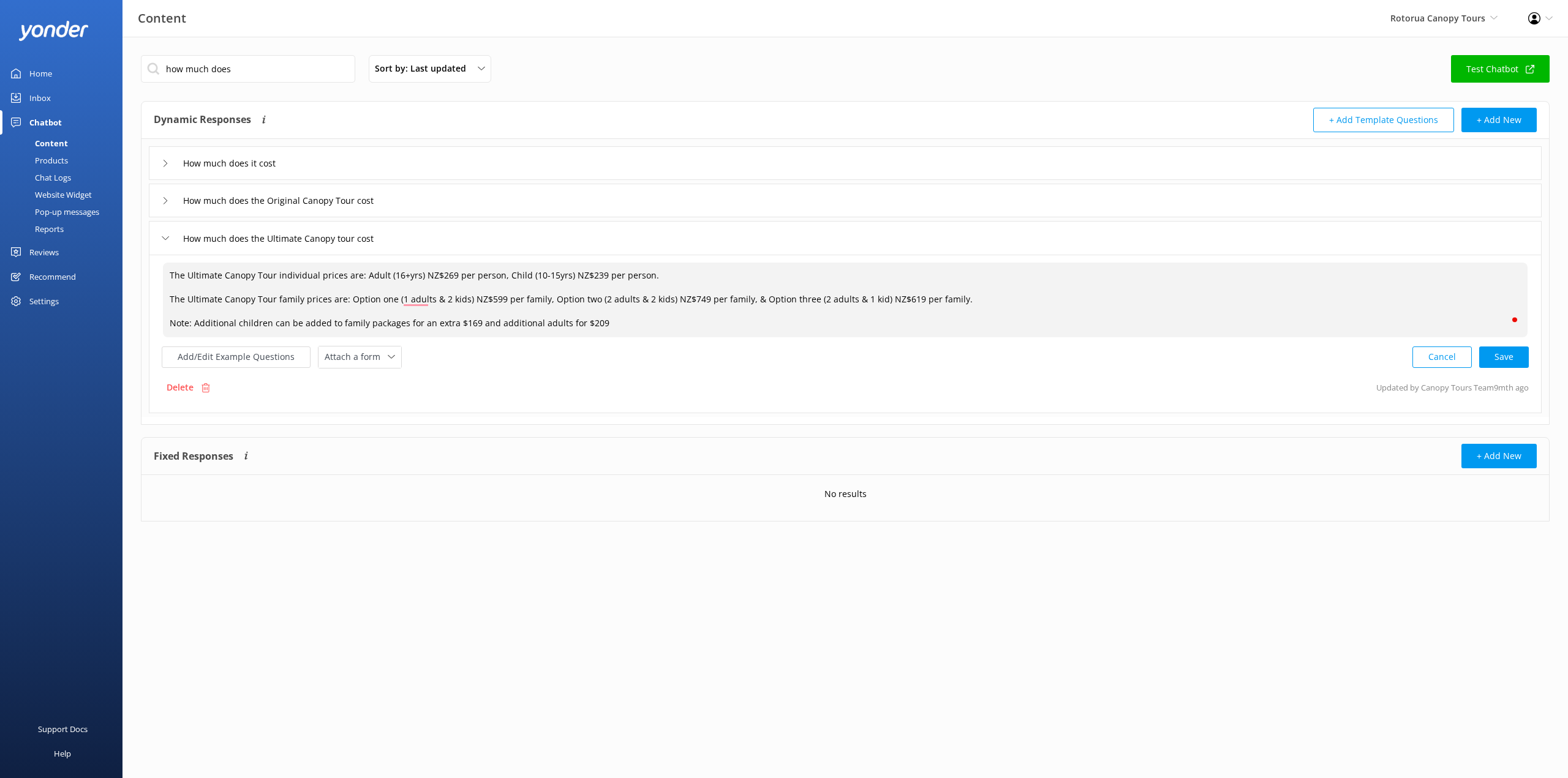
click at [587, 322] on textarea "The Ultimate Canopy Tour individual prices are: Adult (16+yrs) NZ$269 per perso…" at bounding box center [845, 300] width 1364 height 74
click at [1511, 359] on div "Cancel Save" at bounding box center [1470, 357] width 116 height 22
type textarea "The Ultimate Canopy Tour individual prices are: Adult (16+yrs) NZ$269 per perso…"
click at [245, 61] on input "how much does" at bounding box center [248, 69] width 214 height 28
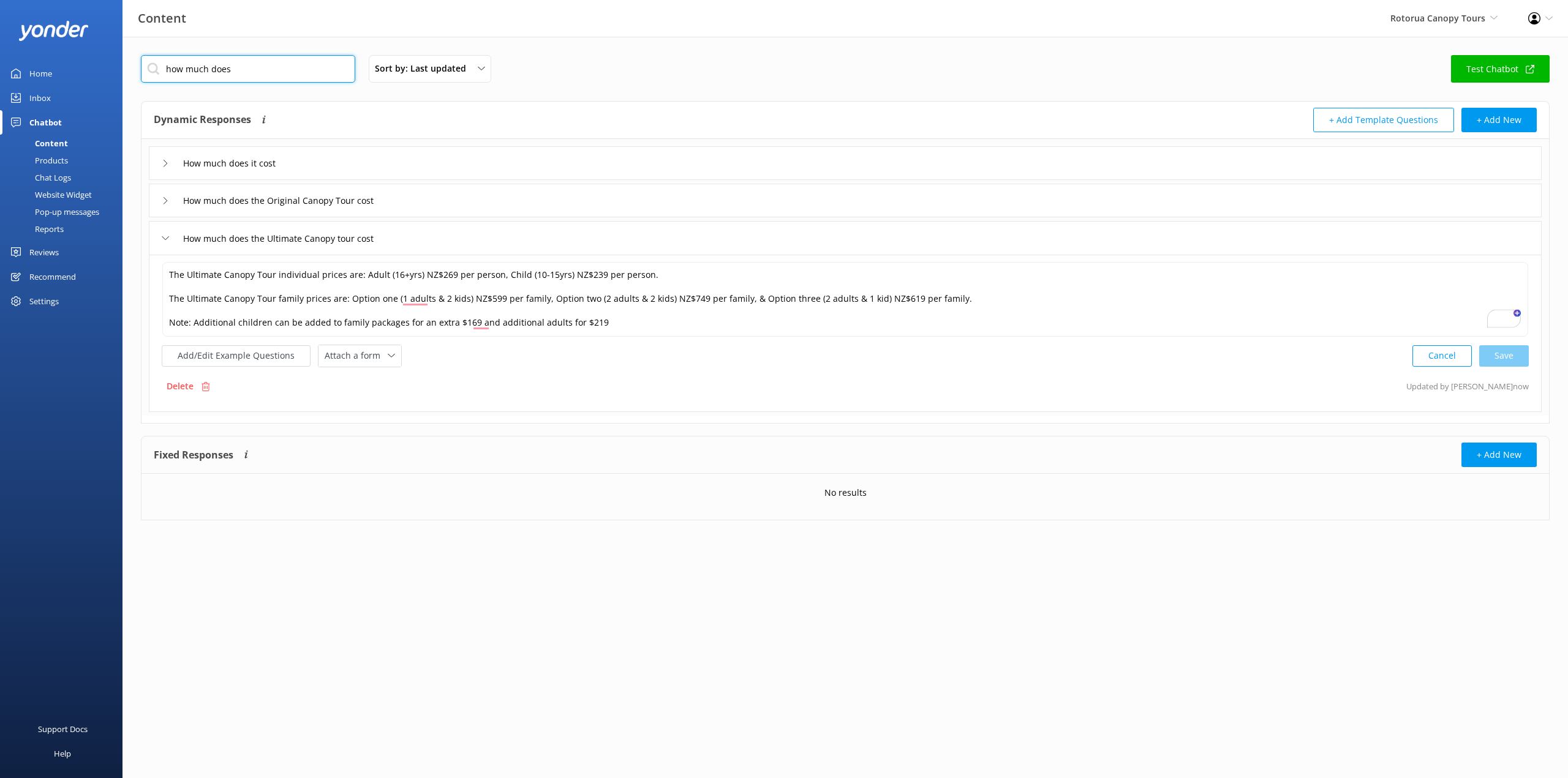
drag, startPoint x: 245, startPoint y: 63, endPoint x: 172, endPoint y: 70, distance: 73.3
click at [172, 70] on input "how much does" at bounding box center [248, 69] width 214 height 28
type input "h"
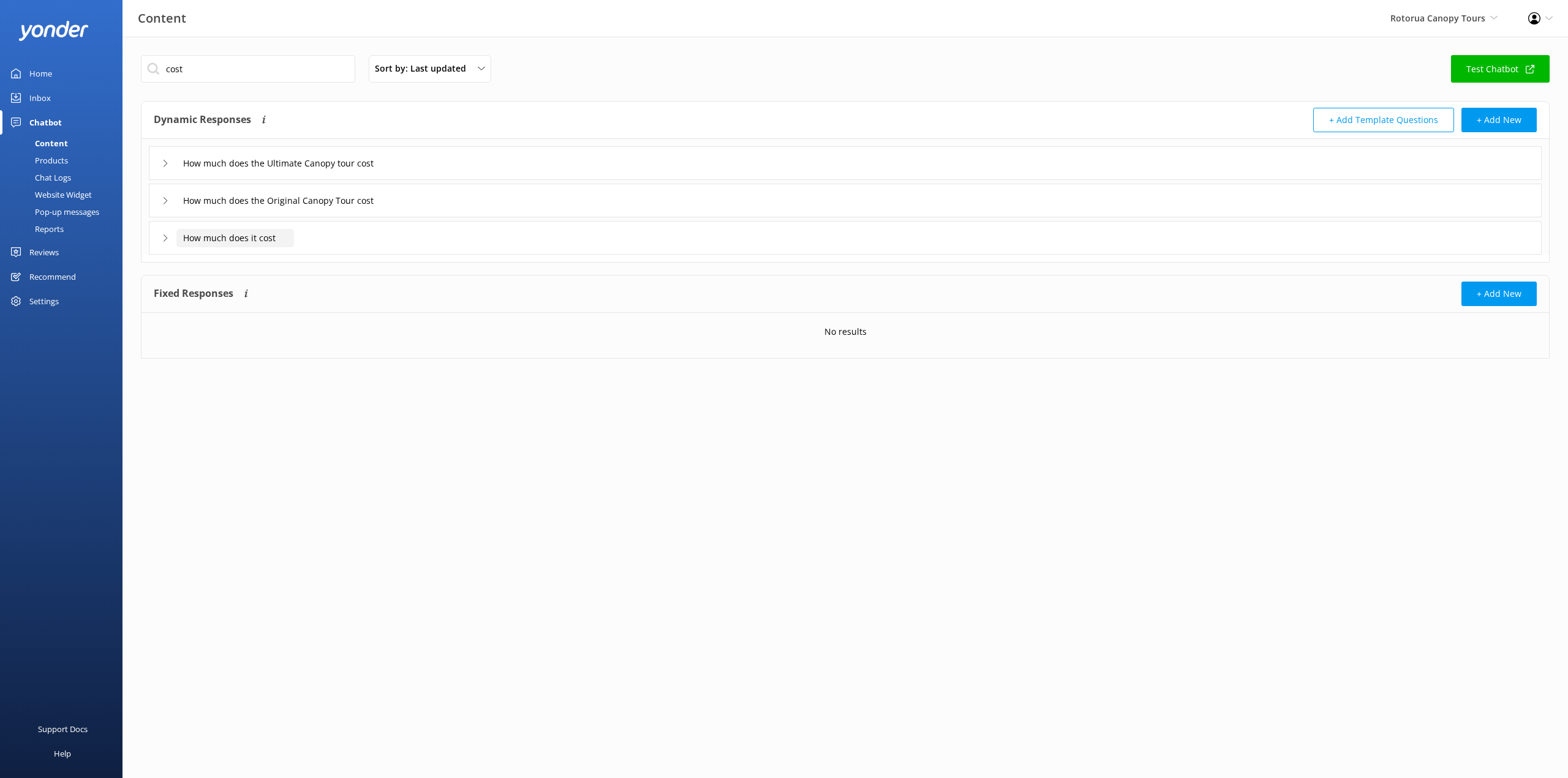
click at [214, 242] on input "How much does it cost" at bounding box center [235, 238] width 118 height 19
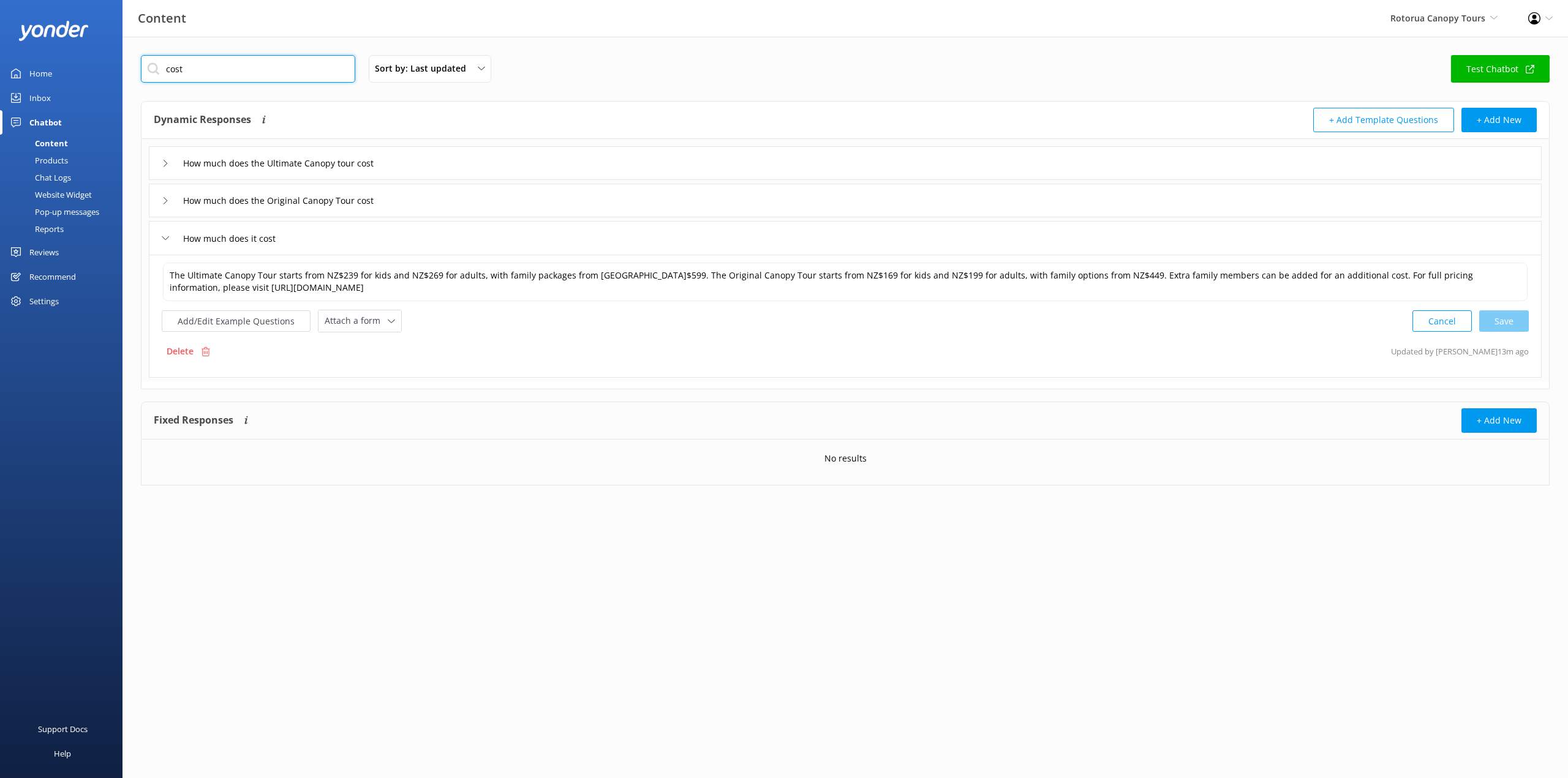
drag, startPoint x: 187, startPoint y: 72, endPoint x: 166, endPoint y: 69, distance: 21.2
click at [166, 69] on input "cost" at bounding box center [248, 69] width 214 height 28
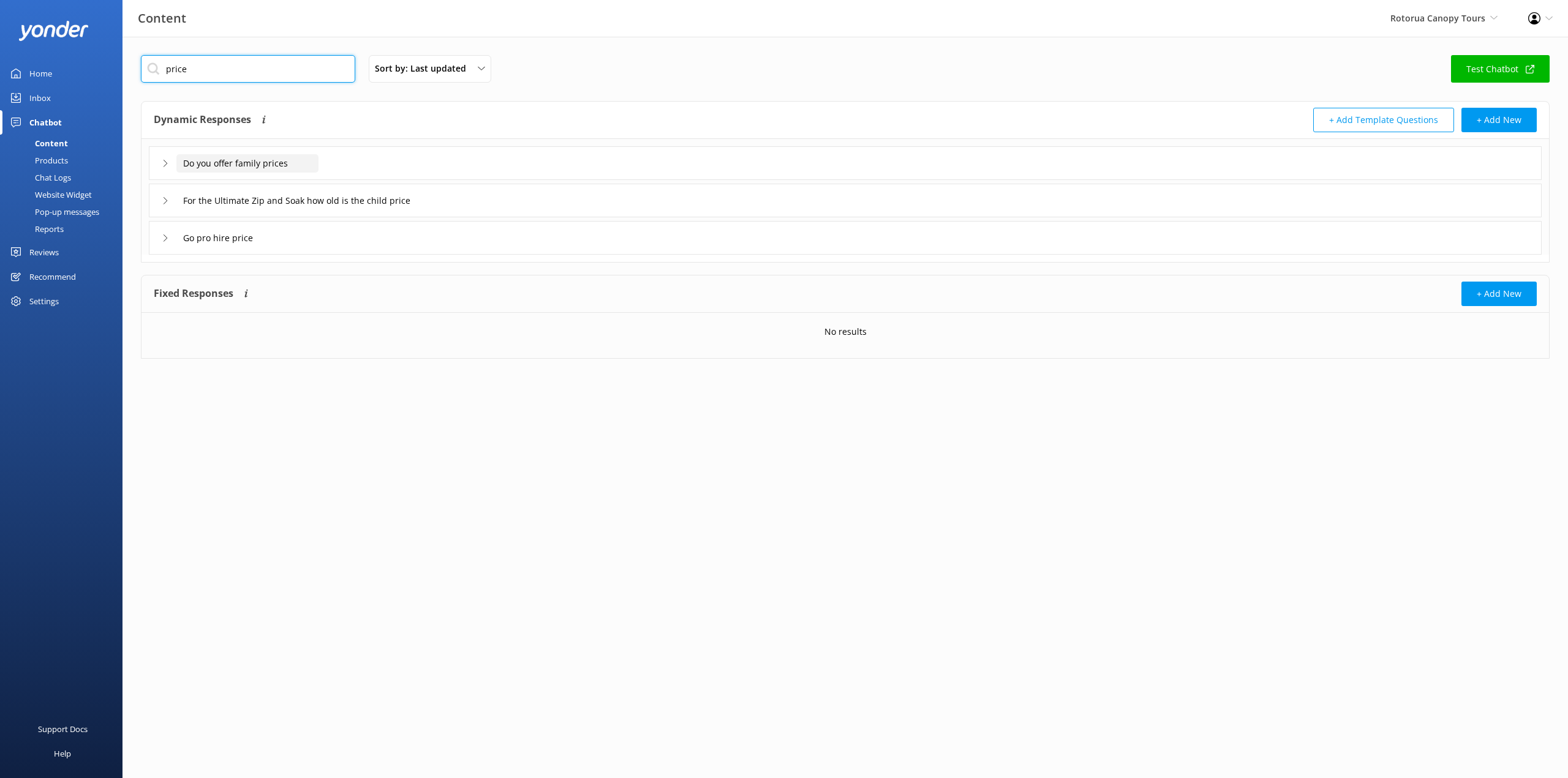
type input "price"
click at [267, 166] on input "Do you offer family prices" at bounding box center [248, 163] width 142 height 19
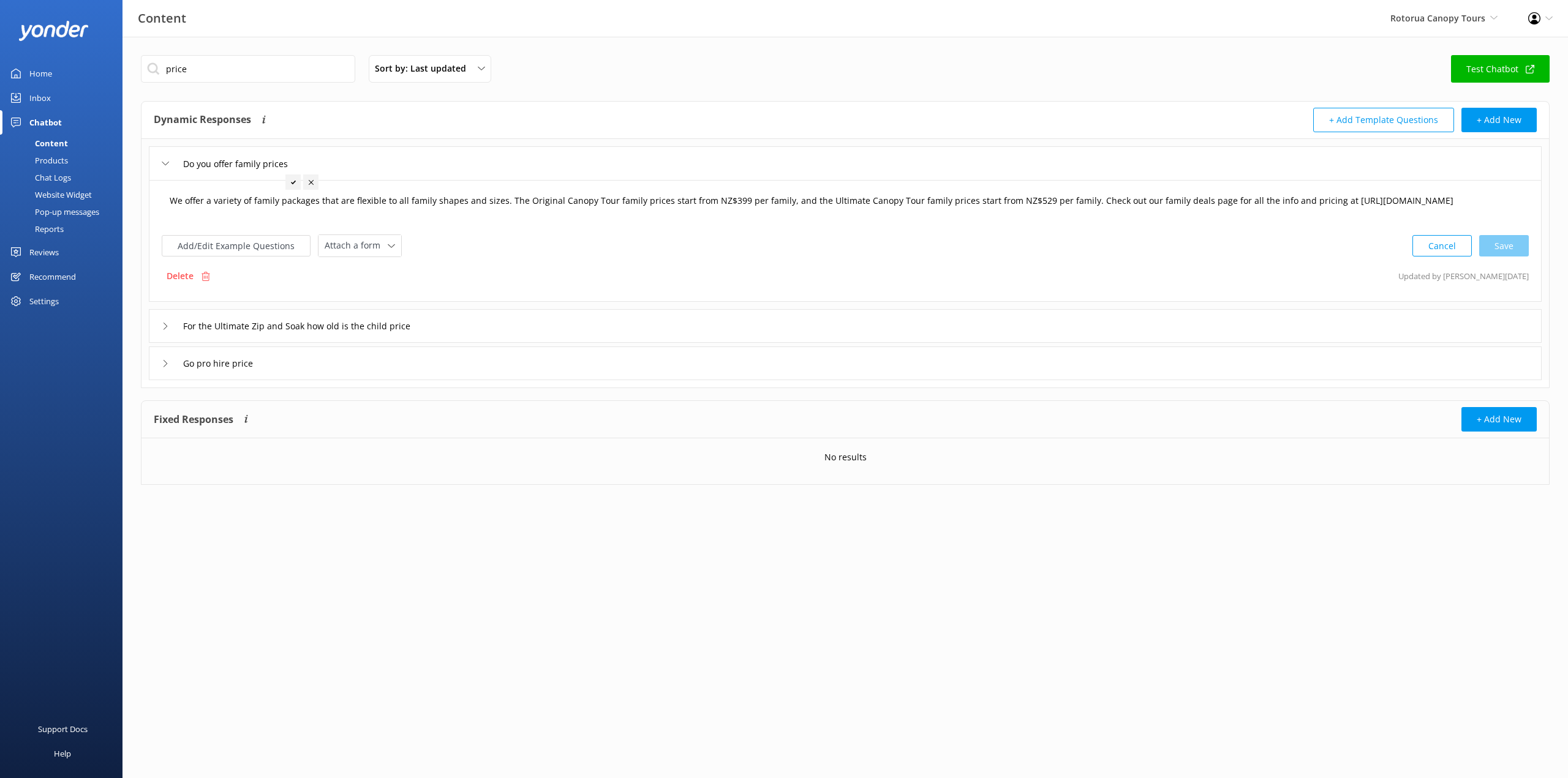
click at [724, 195] on textarea "We offer a variety of family packages that are flexible to all family shapes an…" at bounding box center [845, 207] width 1364 height 38
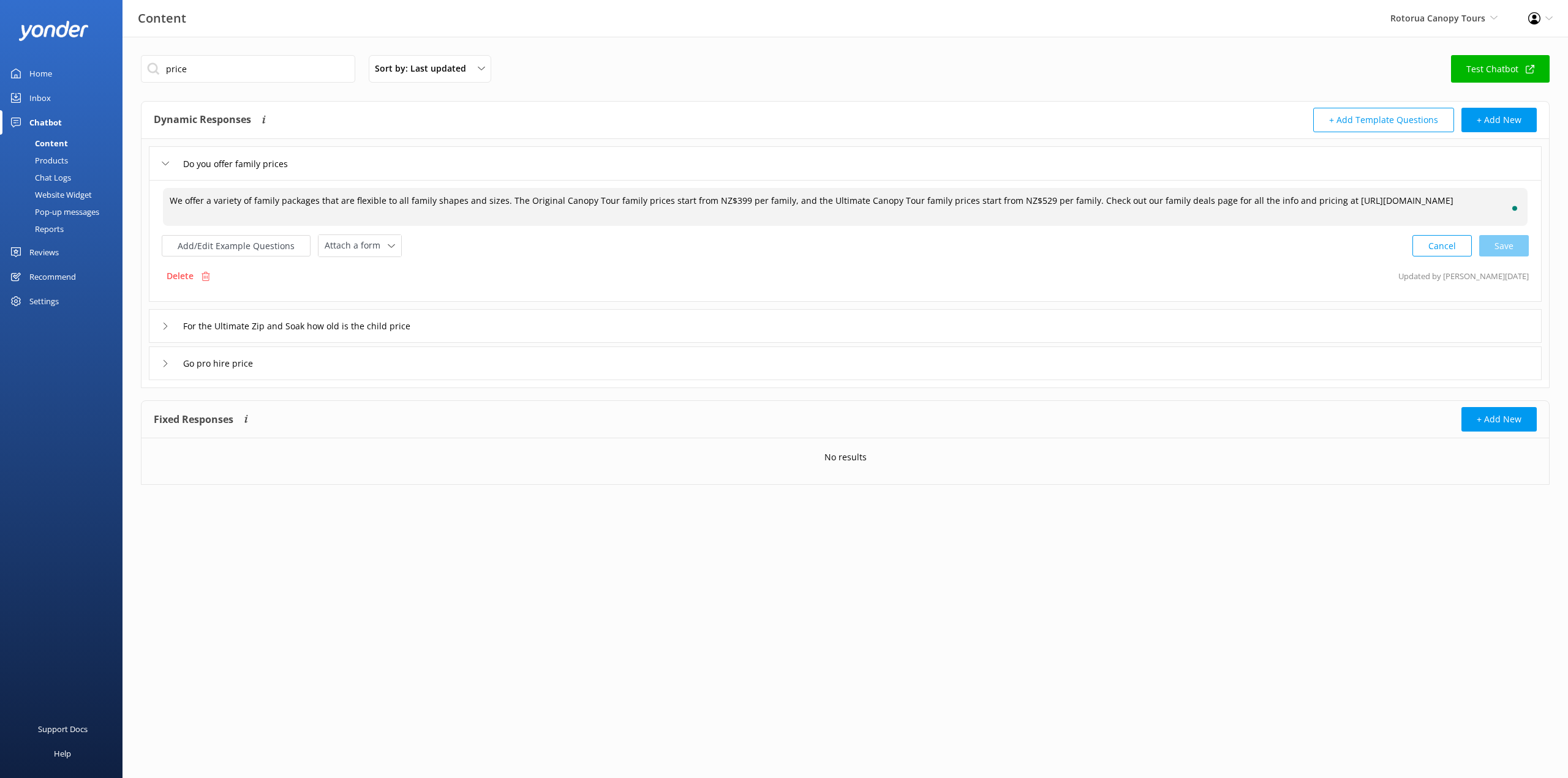
click at [726, 199] on textarea "We offer a variety of family packages that are flexible to all family shapes an…" at bounding box center [845, 207] width 1364 height 38
click at [1021, 200] on textarea "We offer a variety of family packages that are flexible to all family shapes an…" at bounding box center [845, 207] width 1364 height 38
click at [1514, 242] on div "Cancel Loading.." at bounding box center [1470, 245] width 115 height 22
type textarea "We offer a variety of family packages that are flexible to all family shapes an…"
click at [274, 365] on input "Go pro hire price" at bounding box center [228, 363] width 103 height 19
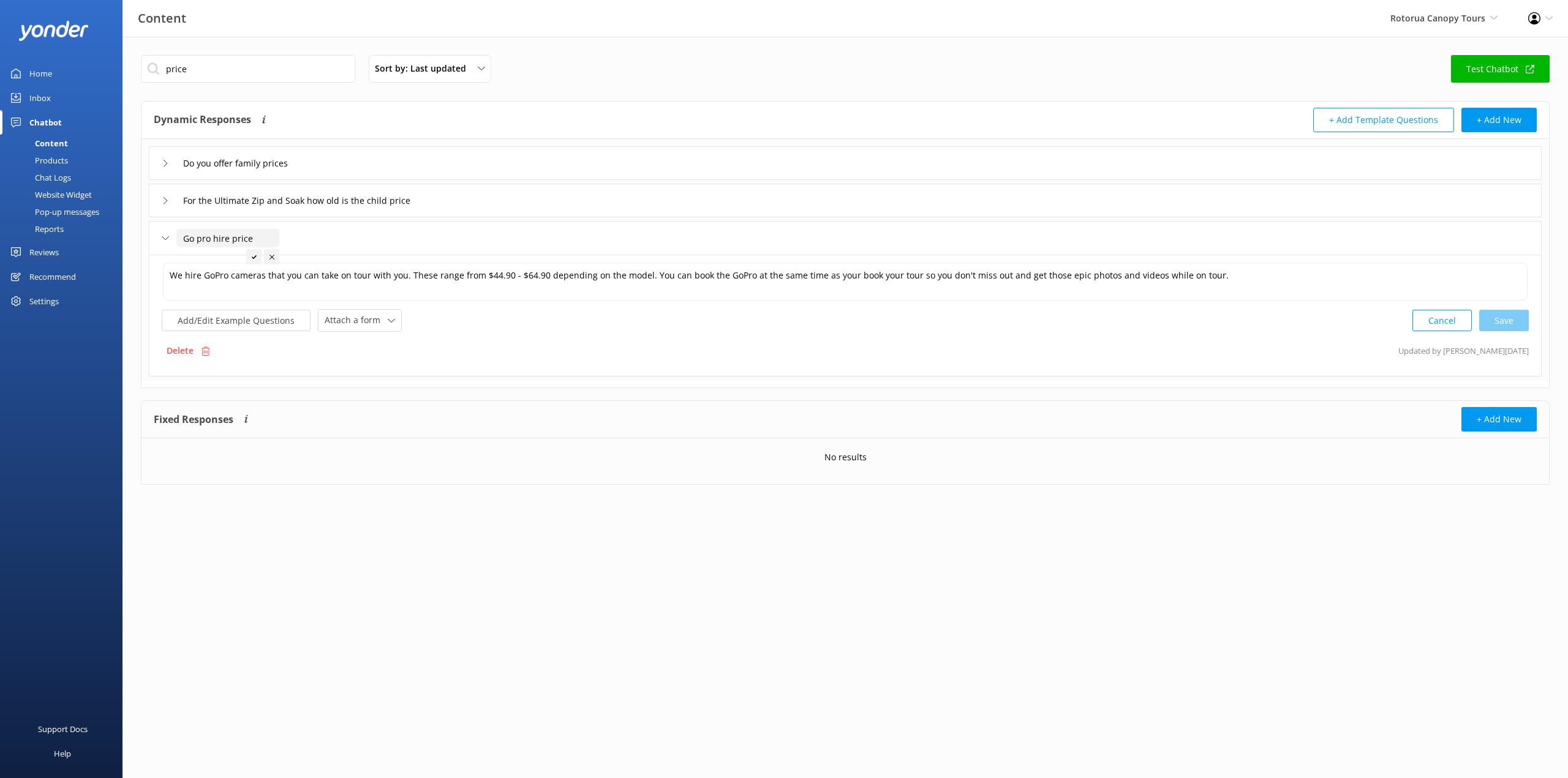
drag, startPoint x: 181, startPoint y: 241, endPoint x: 171, endPoint y: 242, distance: 10.0
click at [171, 242] on div "Go pro hire price" at bounding box center [213, 238] width 103 height 20
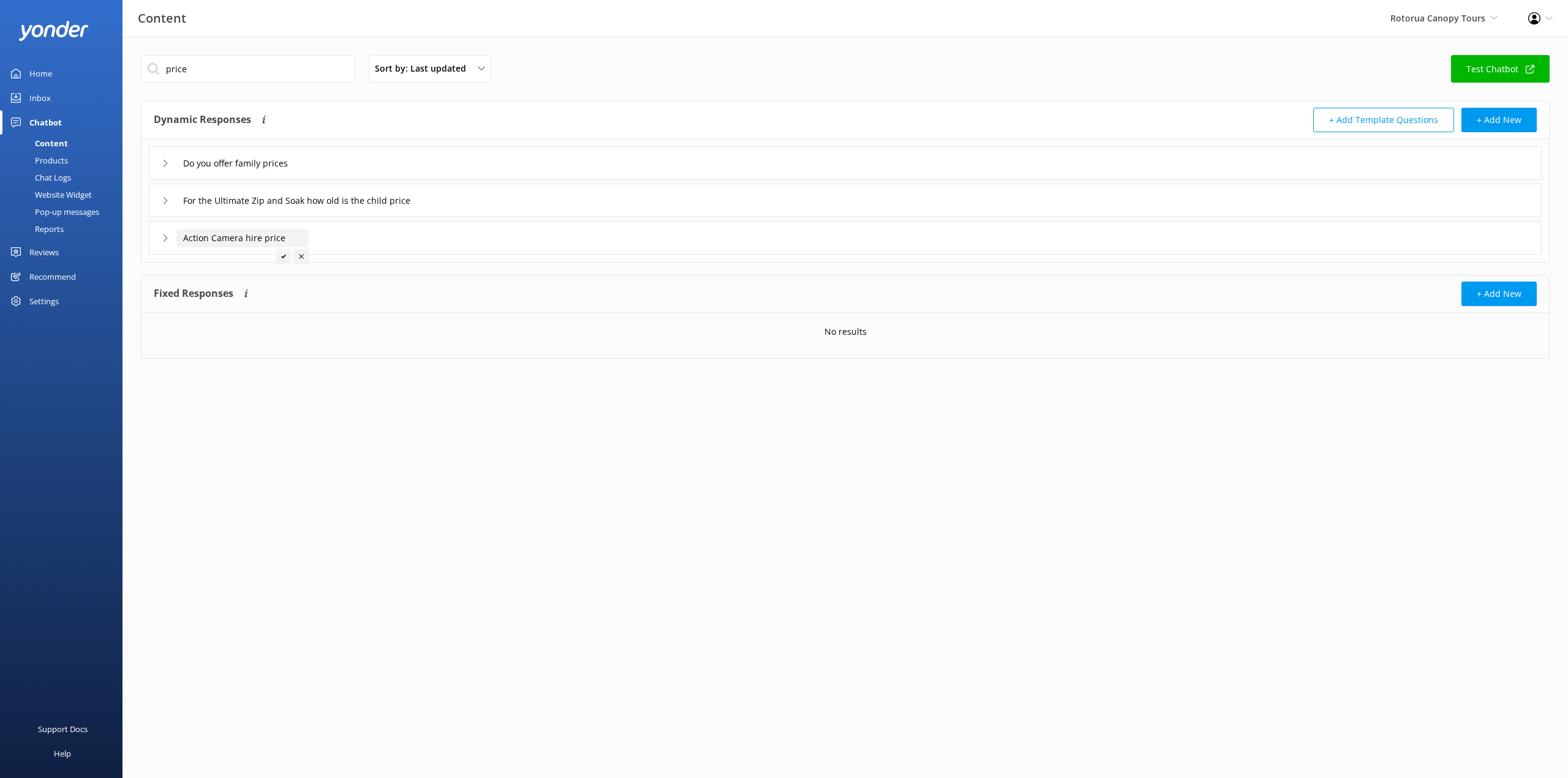
type input "Action Camera hire price"
click at [283, 259] on div at bounding box center [283, 257] width 15 height 15
click at [163, 237] on icon at bounding box center [165, 238] width 7 height 7
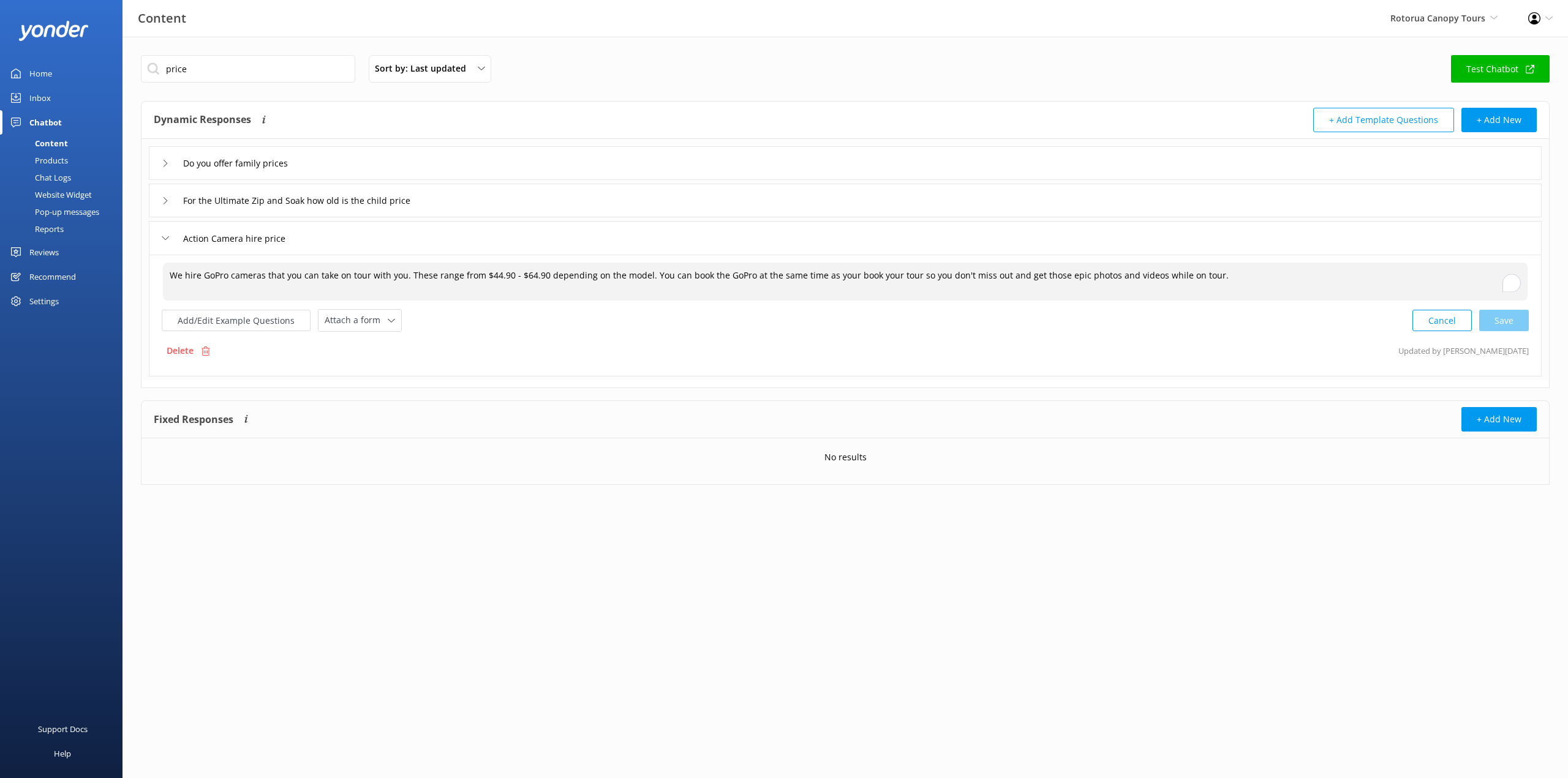
click at [204, 274] on textarea "We hire GoPro cameras that you can take on tour with you. These range from $44.…" at bounding box center [845, 281] width 1364 height 38
click at [454, 276] on textarea "We hire Action Cameras that you can take on tour with you. These range from $44…" at bounding box center [845, 281] width 1364 height 38
drag, startPoint x: 532, startPoint y: 275, endPoint x: 482, endPoint y: 273, distance: 50.0
click at [482, 273] on textarea "We hire Action Cameras that you can take on tour with you. These cost from $44.…" at bounding box center [845, 281] width 1364 height 38
drag, startPoint x: 590, startPoint y: 275, endPoint x: 490, endPoint y: 274, distance: 100.0
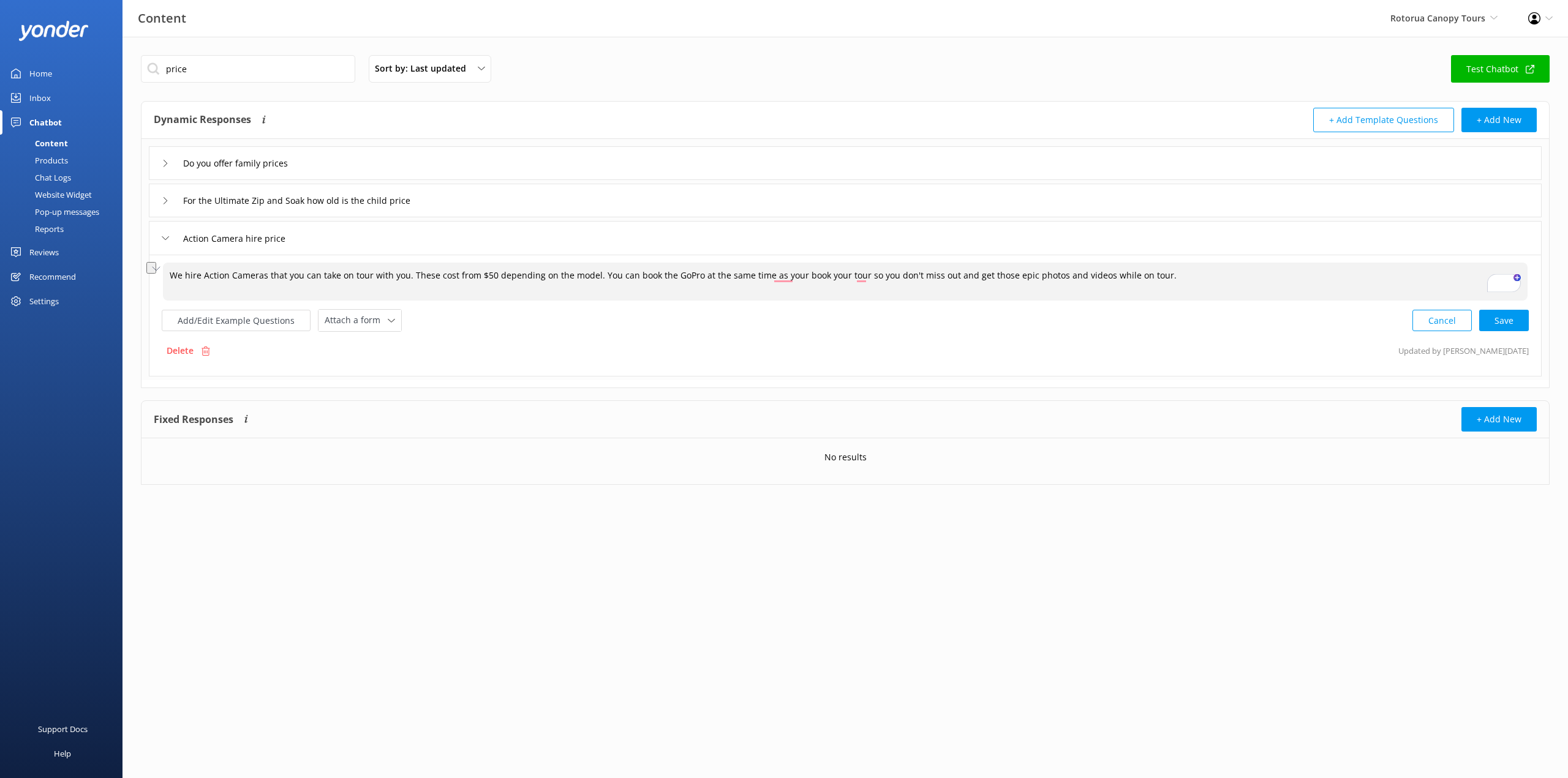
click at [490, 274] on textarea "We hire Action Cameras that you can take on tour with you. These cost from $50 …" at bounding box center [845, 281] width 1364 height 38
click at [433, 275] on textarea "We hire Action Cameras that you can take on tour with you. These cost from $50 …" at bounding box center [845, 281] width 1364 height 38
drag, startPoint x: 499, startPoint y: 274, endPoint x: 479, endPoint y: 274, distance: 20.0
click at [479, 274] on textarea "We hire Action Cameras that you can take on tour with you. These hirage cost fr…" at bounding box center [845, 281] width 1364 height 38
click at [506, 278] on textarea "We hire Action Cameras that you can take on tour with you. These hirage cost is…" at bounding box center [845, 281] width 1364 height 38
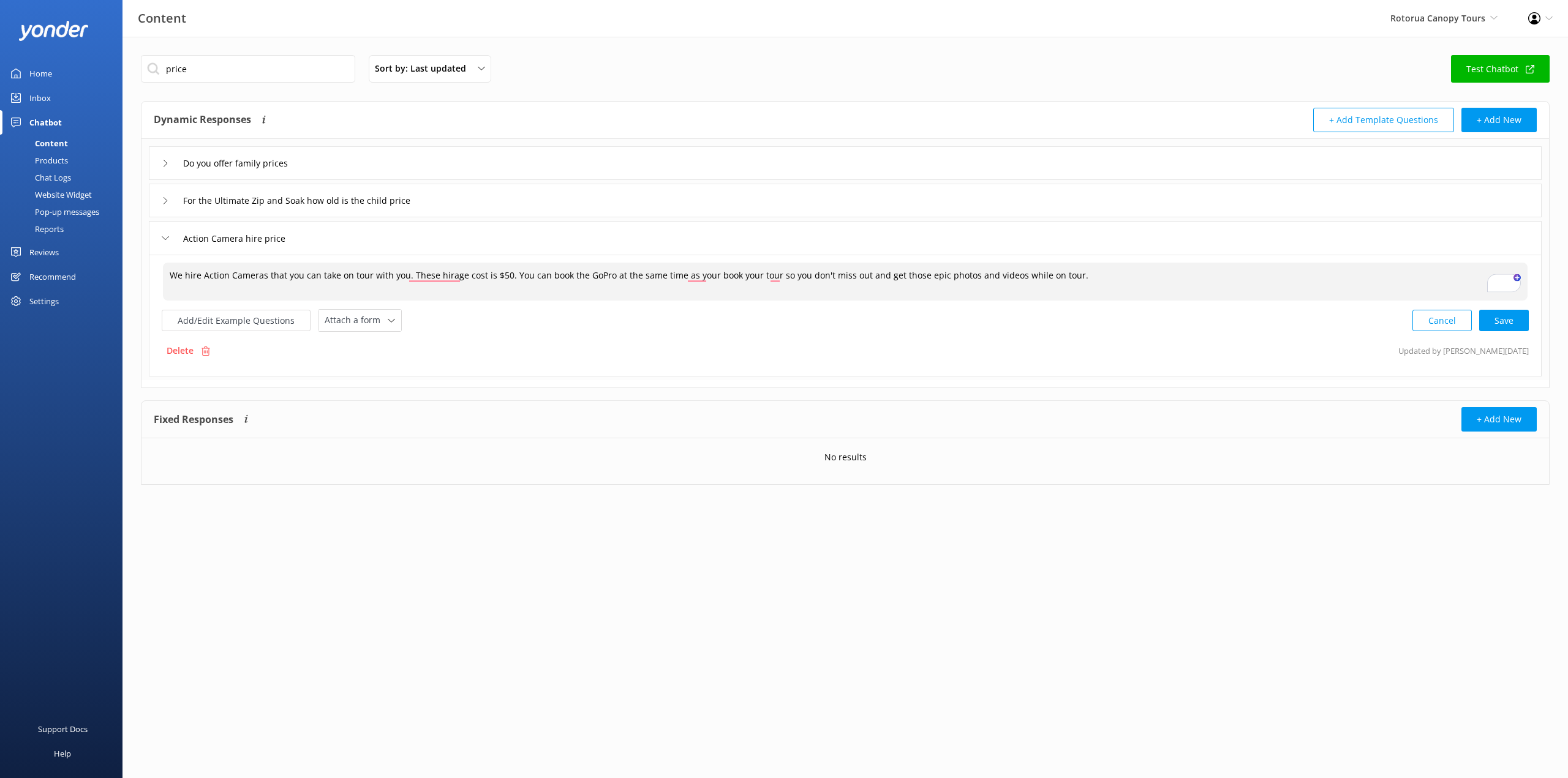
drag, startPoint x: 602, startPoint y: 276, endPoint x: 582, endPoint y: 274, distance: 20.1
click at [582, 274] on textarea "We hire Action Cameras that you can take on tour with you. These hirage cost is…" at bounding box center [845, 281] width 1364 height 38
click at [729, 276] on textarea "We hire Action Cameras that you can take on tour with you. These hirage cost is…" at bounding box center [845, 281] width 1364 height 38
click at [739, 279] on textarea "We hire Action Cameras that you can take on tour with you. These hirage cost is…" at bounding box center [845, 281] width 1364 height 38
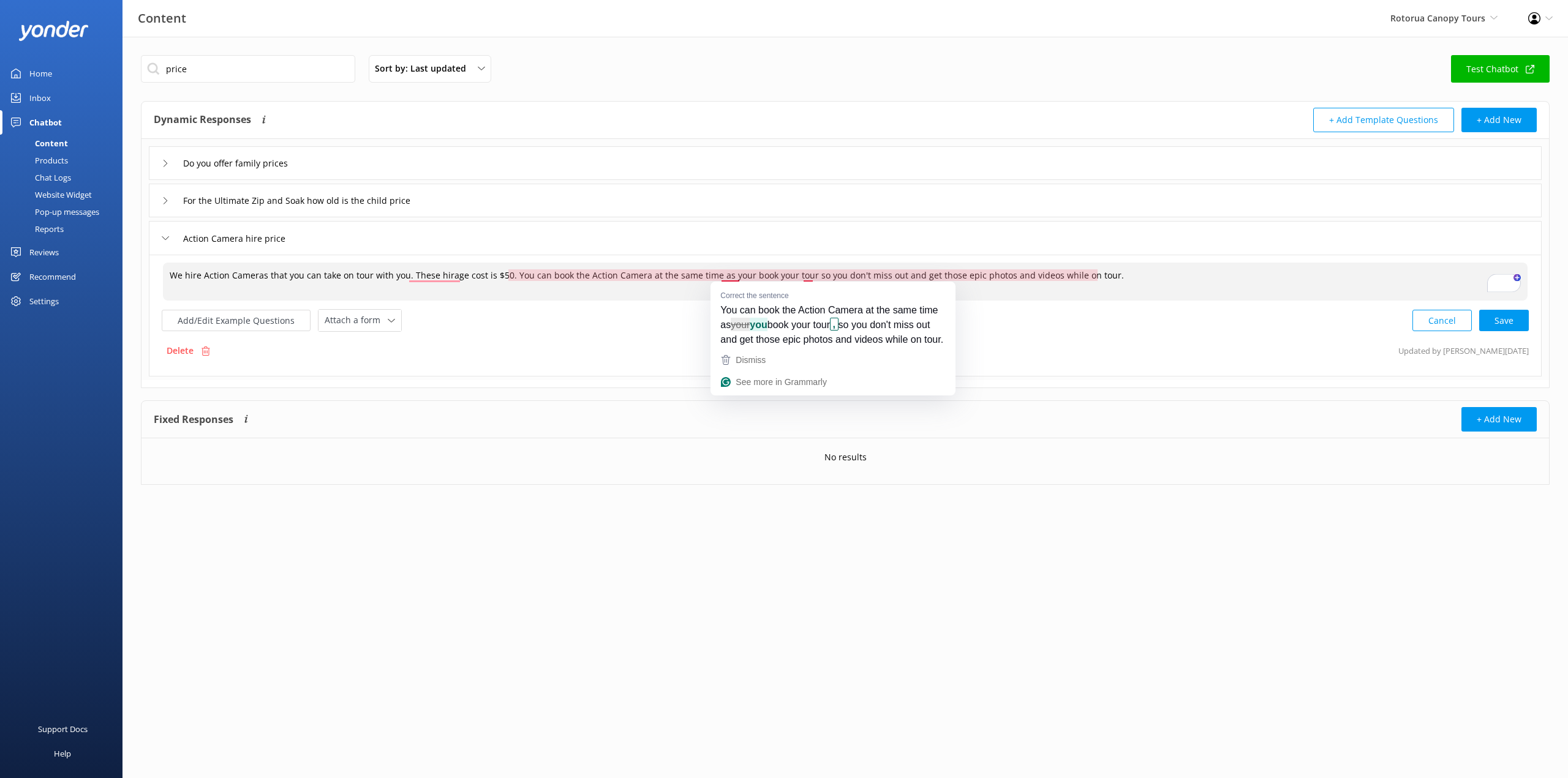
click at [737, 276] on textarea "We hire Action Cameras that you can take on tour with you. These hirage cost is…" at bounding box center [845, 281] width 1364 height 38
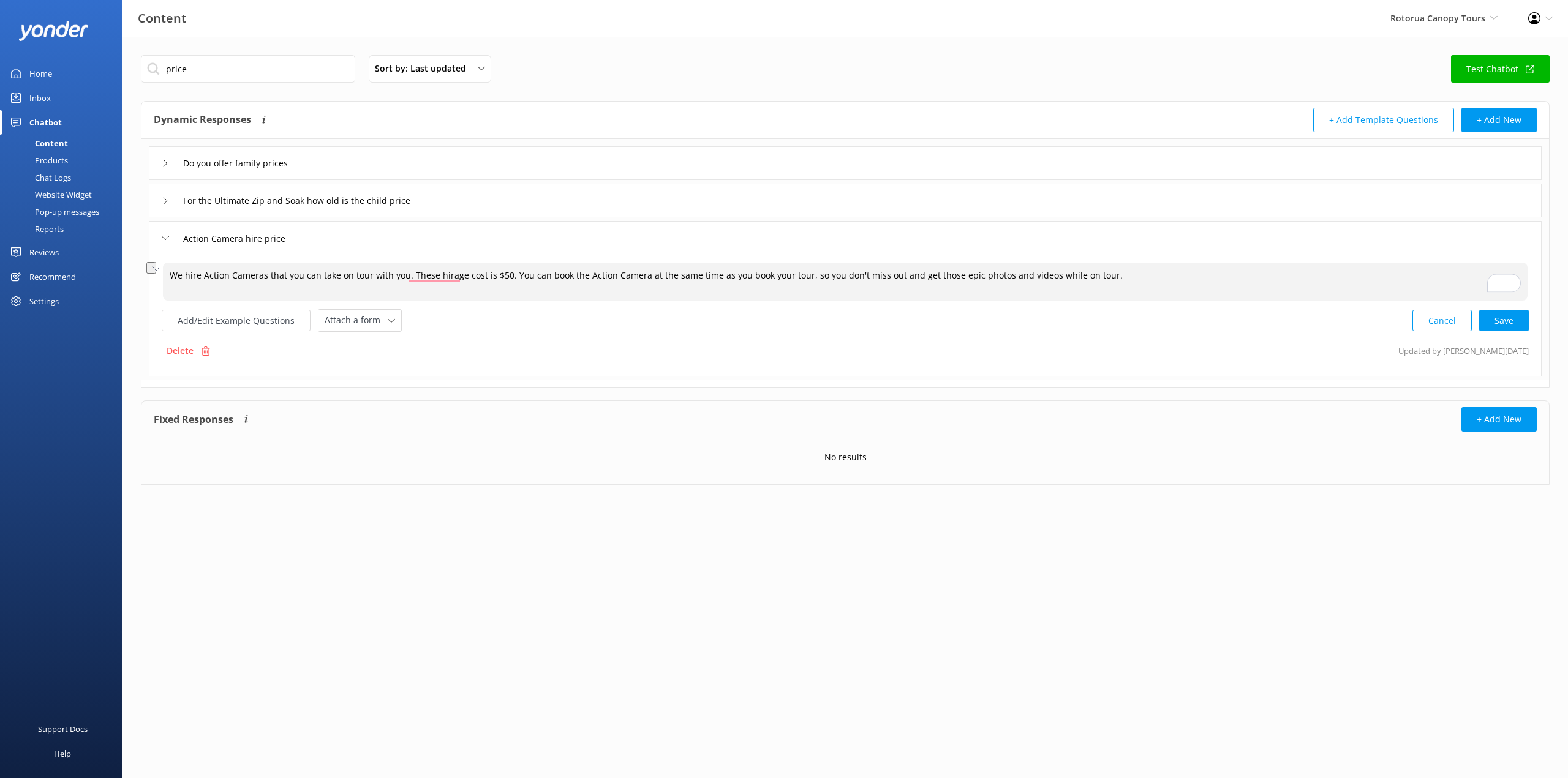
drag, startPoint x: 1008, startPoint y: 276, endPoint x: 964, endPoint y: 274, distance: 44.0
click at [964, 274] on textarea "We hire Action Cameras that you can take on tour with you. These hirage cost is…" at bounding box center [845, 281] width 1364 height 38
click at [1498, 323] on div "Cancel Save" at bounding box center [1470, 320] width 116 height 22
click at [1506, 320] on div "Cancel Save" at bounding box center [1470, 319] width 116 height 22
type textarea "We hire Action Cameras that you can take on tour with you. The hire cost is $50…"
